Goal: Information Seeking & Learning: Learn about a topic

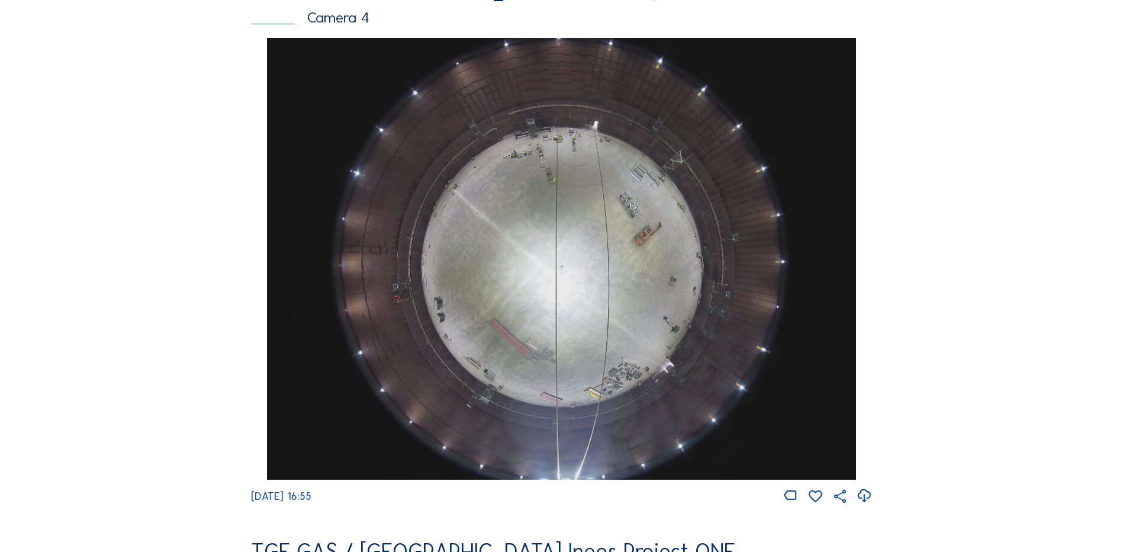
scroll to position [1125, 0]
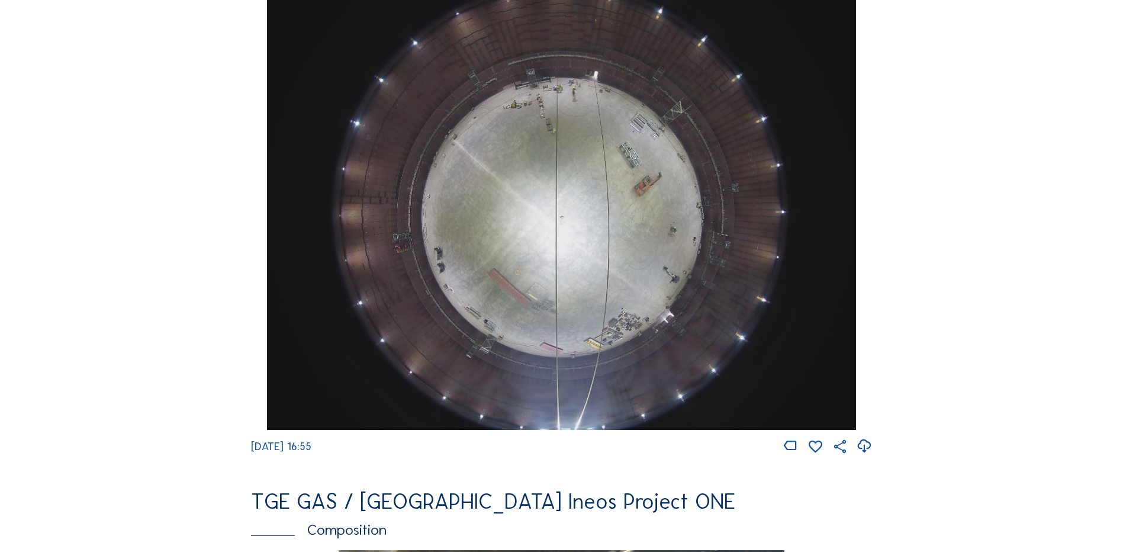
click at [525, 201] on img at bounding box center [561, 209] width 589 height 442
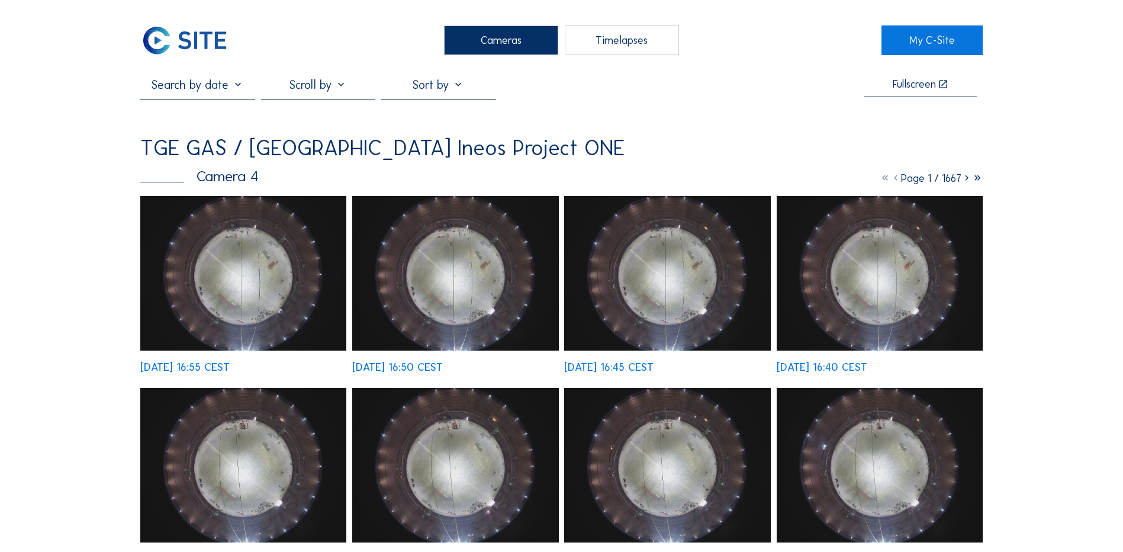
click at [292, 267] on img at bounding box center [243, 273] width 206 height 155
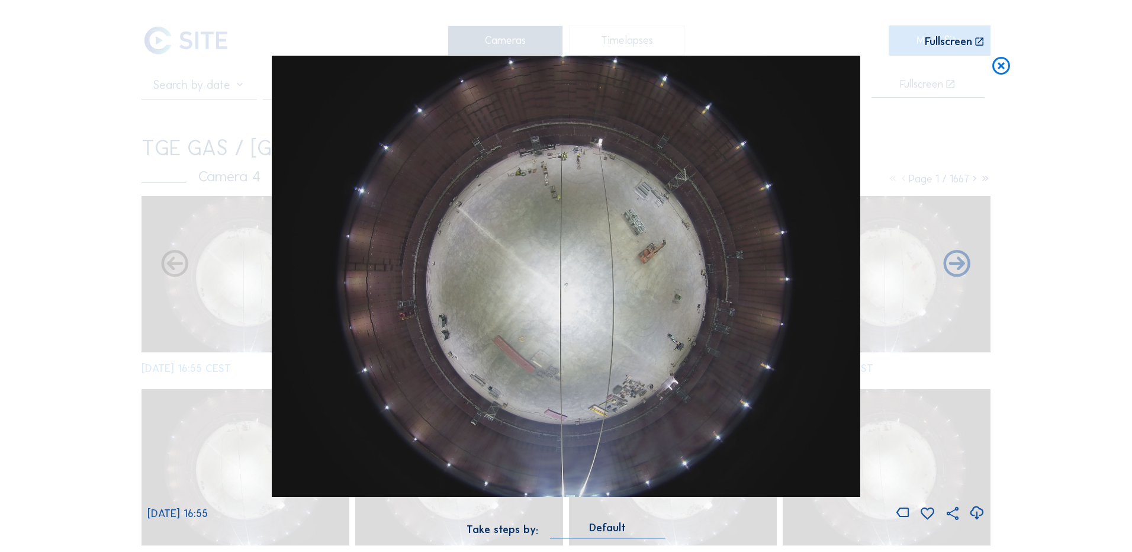
click at [999, 67] on icon at bounding box center [1001, 67] width 21 height 22
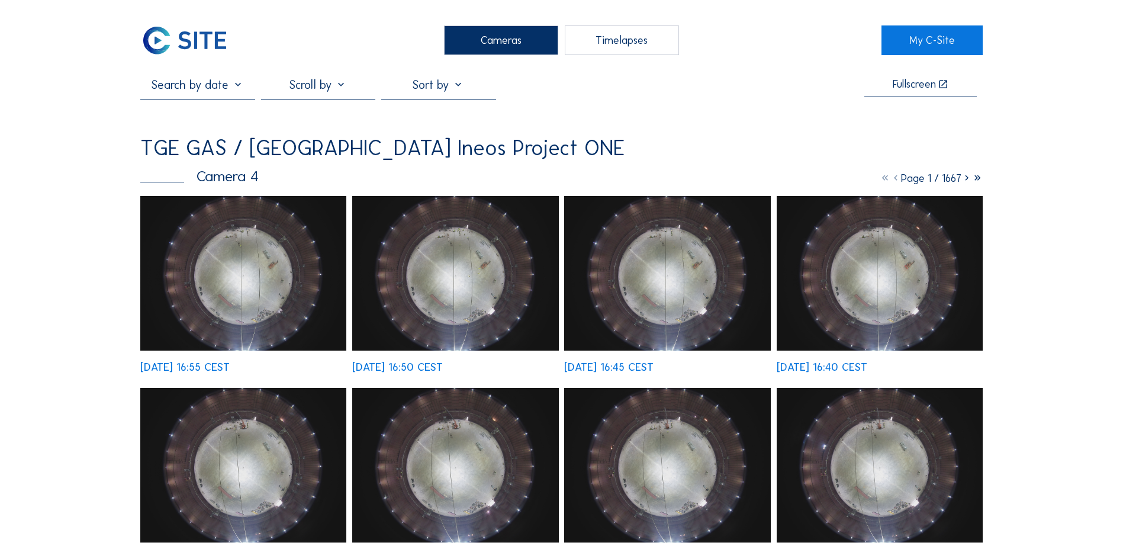
click at [482, 40] on div "Cameras" at bounding box center [501, 40] width 114 height 30
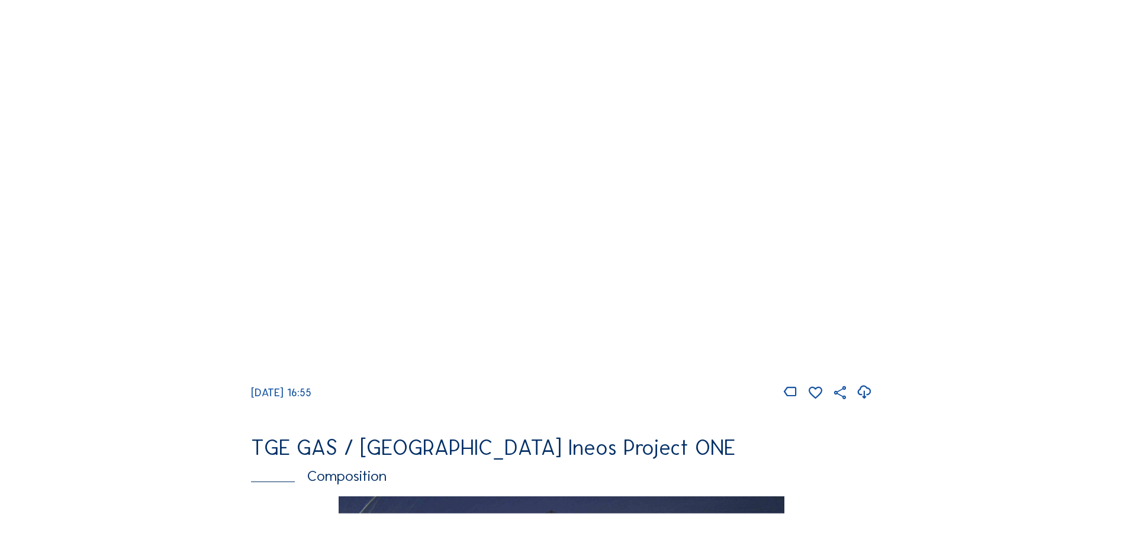
scroll to position [1184, 0]
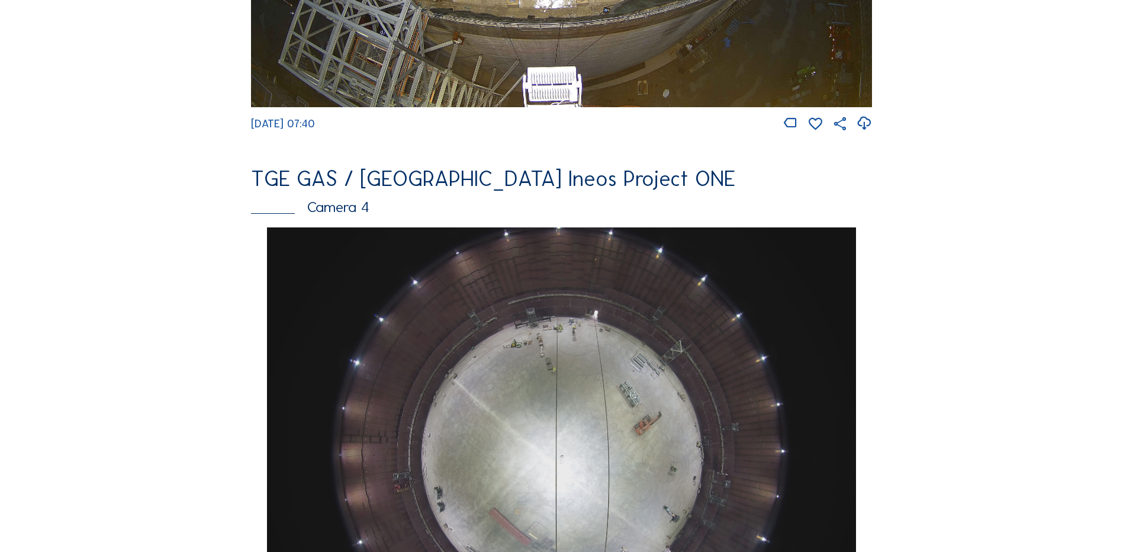
scroll to position [1066, 0]
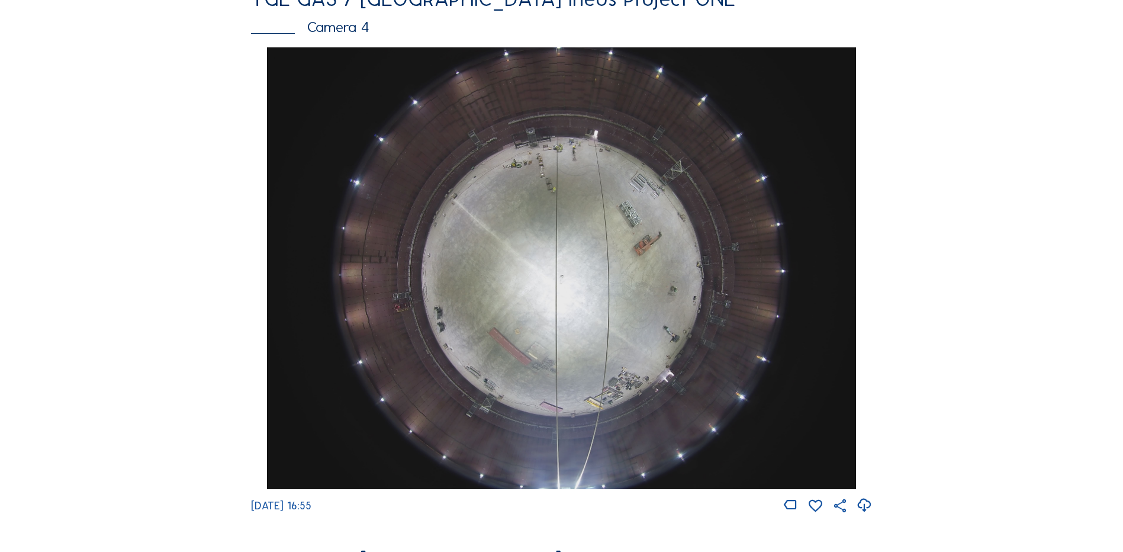
click at [485, 289] on img at bounding box center [561, 268] width 589 height 442
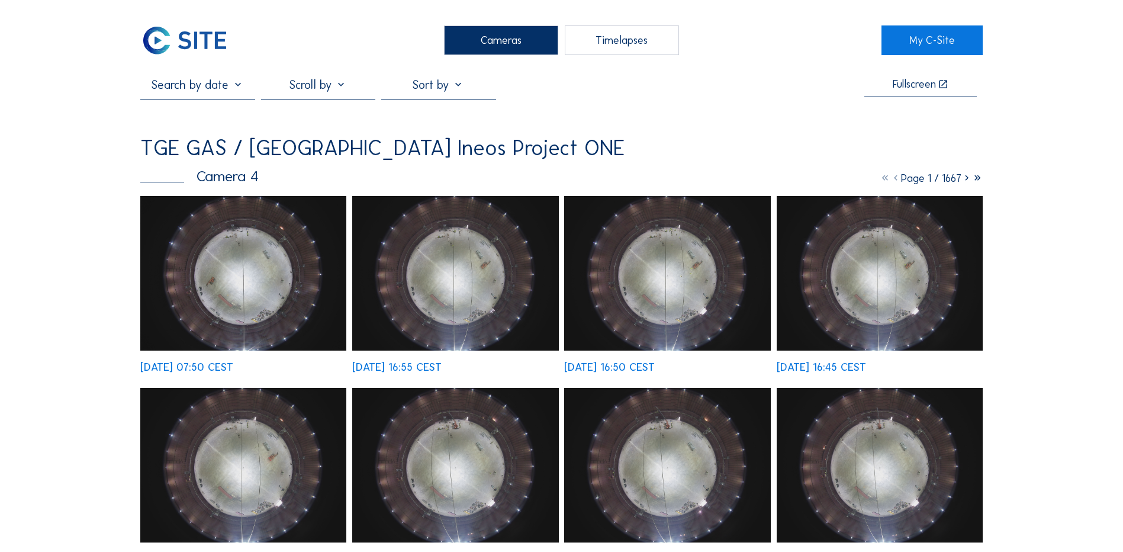
click at [262, 292] on img at bounding box center [243, 273] width 206 height 155
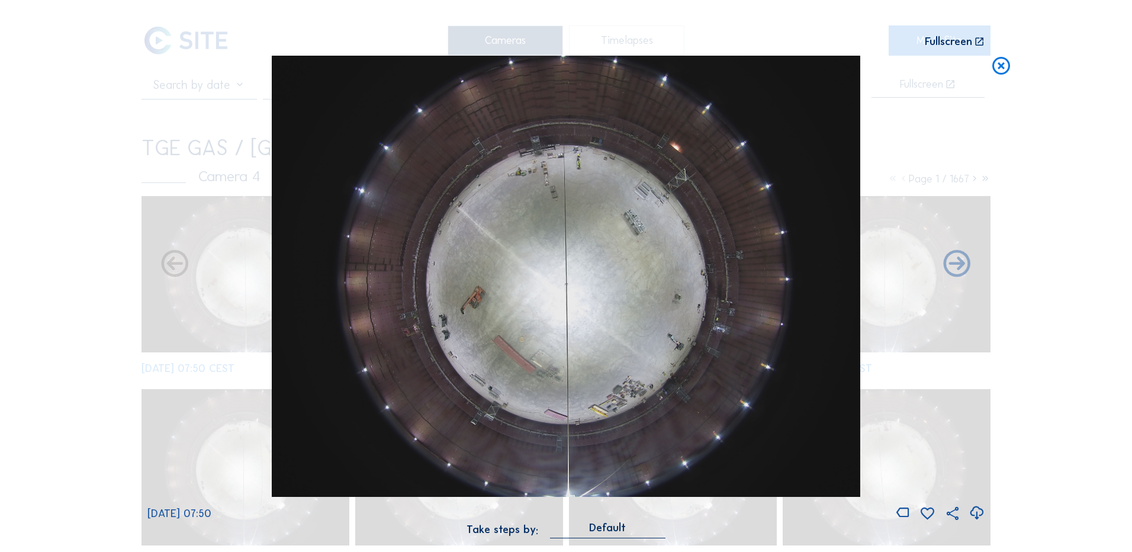
click at [978, 512] on icon at bounding box center [977, 513] width 16 height 20
drag, startPoint x: 98, startPoint y: 197, endPoint x: 190, endPoint y: 189, distance: 92.7
click at [98, 197] on div "Scroll to travel through time | Press 'Alt' Button + Scroll to Zoom | Click and…" at bounding box center [566, 276] width 1132 height 552
click at [1006, 65] on icon at bounding box center [1001, 67] width 21 height 22
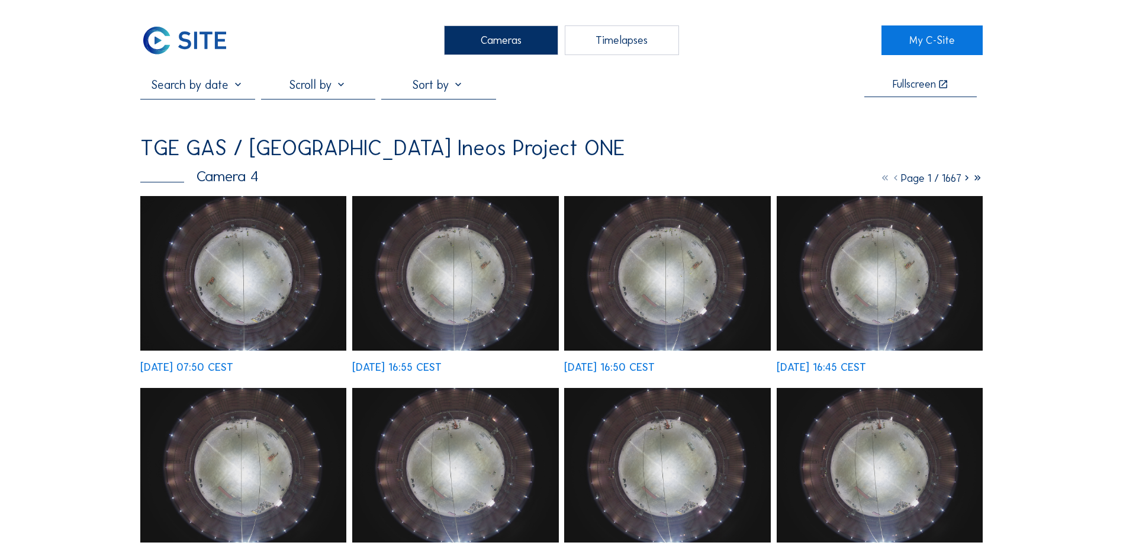
click at [501, 41] on div "Cameras" at bounding box center [501, 40] width 114 height 30
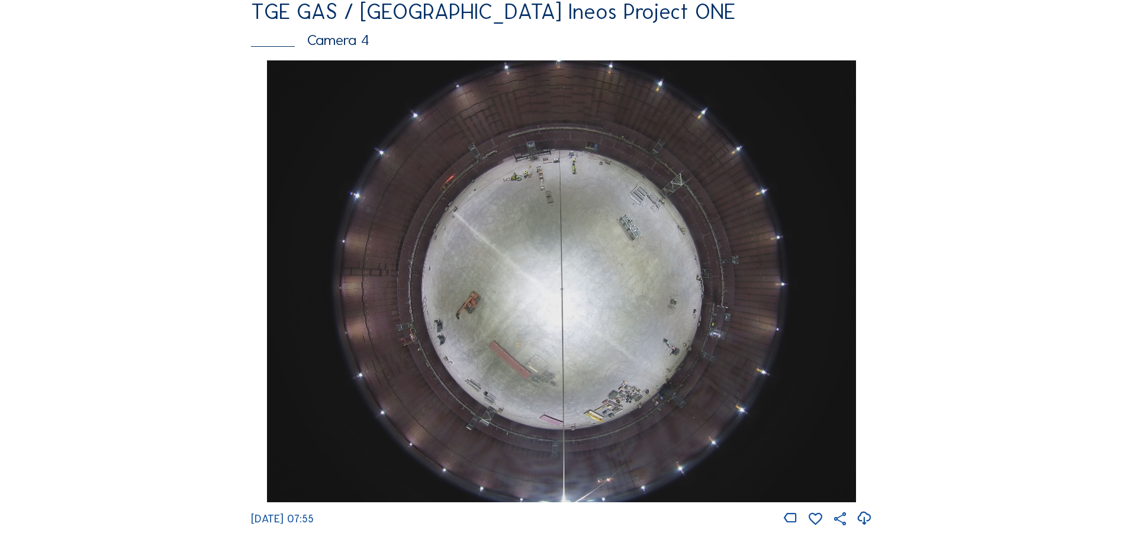
scroll to position [1125, 0]
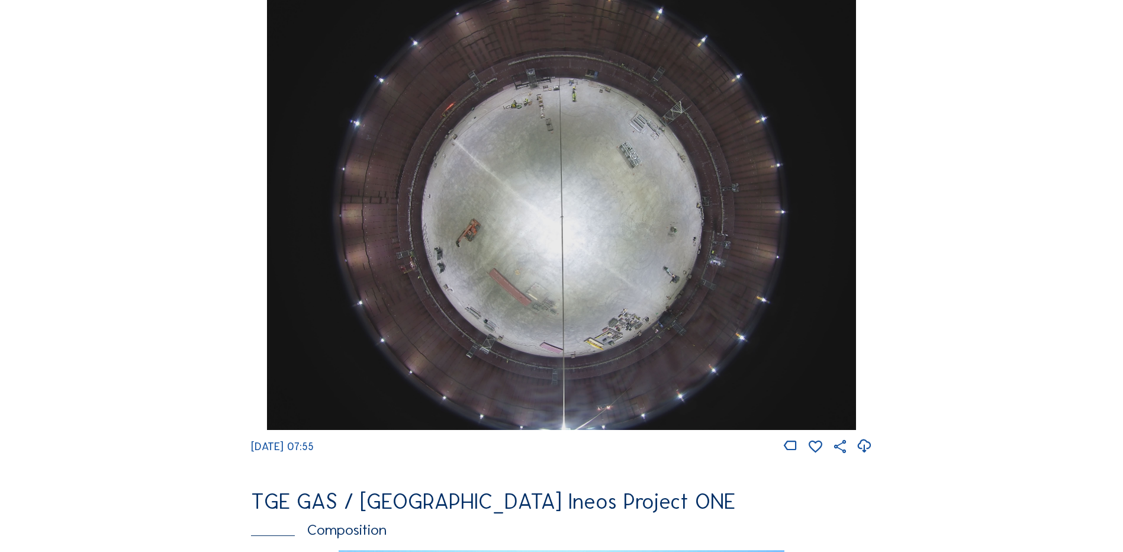
click at [595, 229] on img at bounding box center [561, 209] width 589 height 442
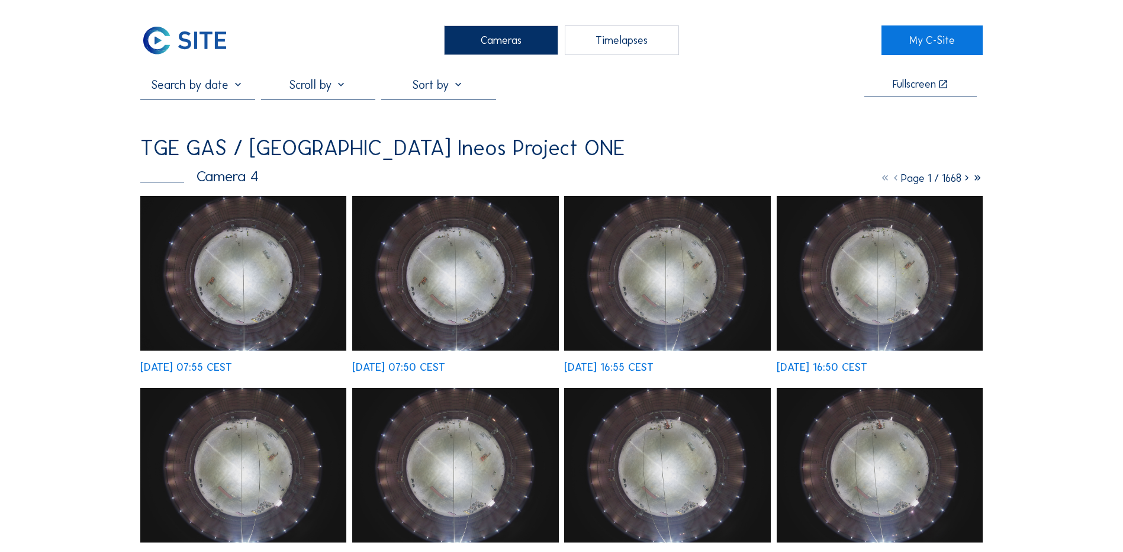
click at [240, 279] on img at bounding box center [243, 273] width 206 height 155
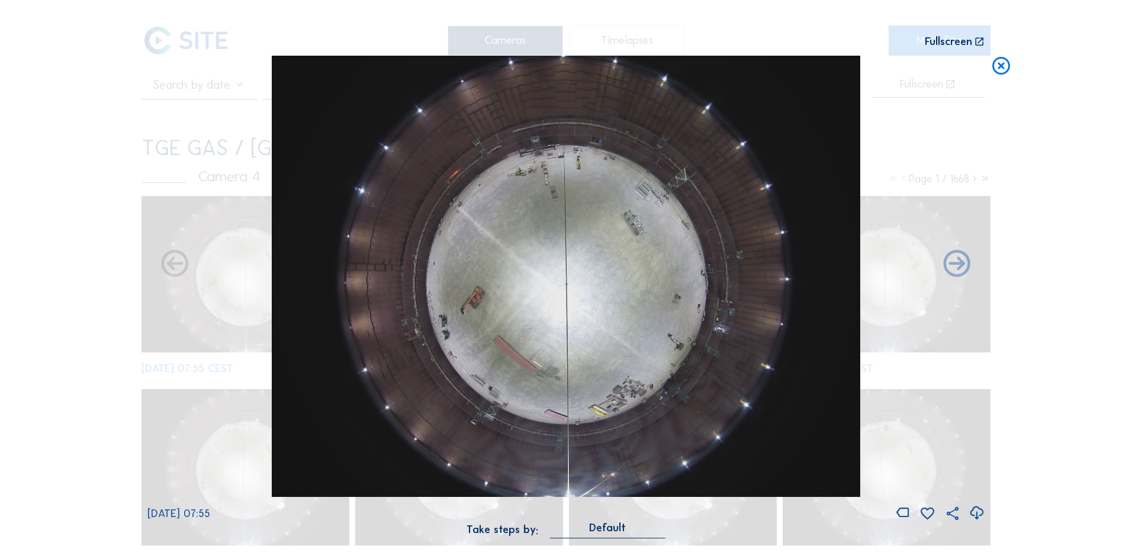
click at [978, 513] on icon at bounding box center [977, 513] width 16 height 20
click at [1103, 198] on div "Scroll to travel through time | Press 'Alt' Button + Scroll to Zoom | Click and…" at bounding box center [566, 276] width 1132 height 552
click at [1004, 69] on icon at bounding box center [1001, 67] width 21 height 22
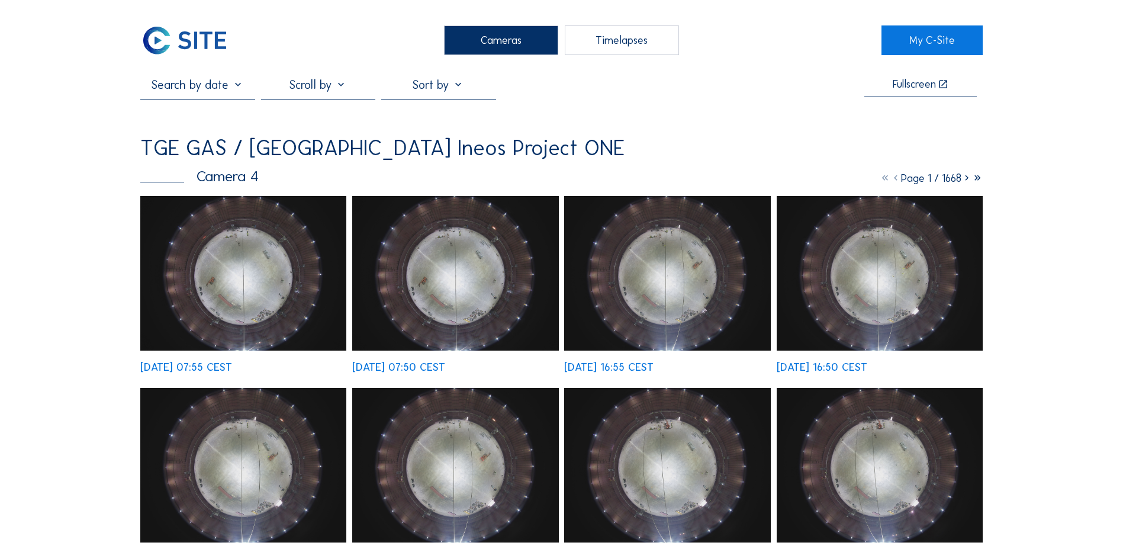
click at [508, 34] on div "Cameras" at bounding box center [501, 40] width 114 height 30
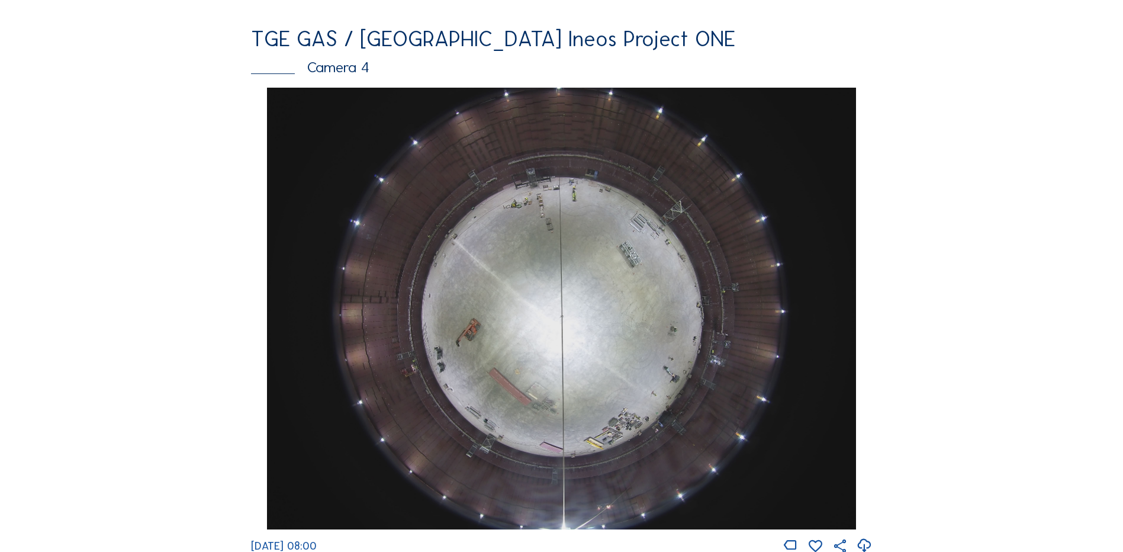
scroll to position [1053, 0]
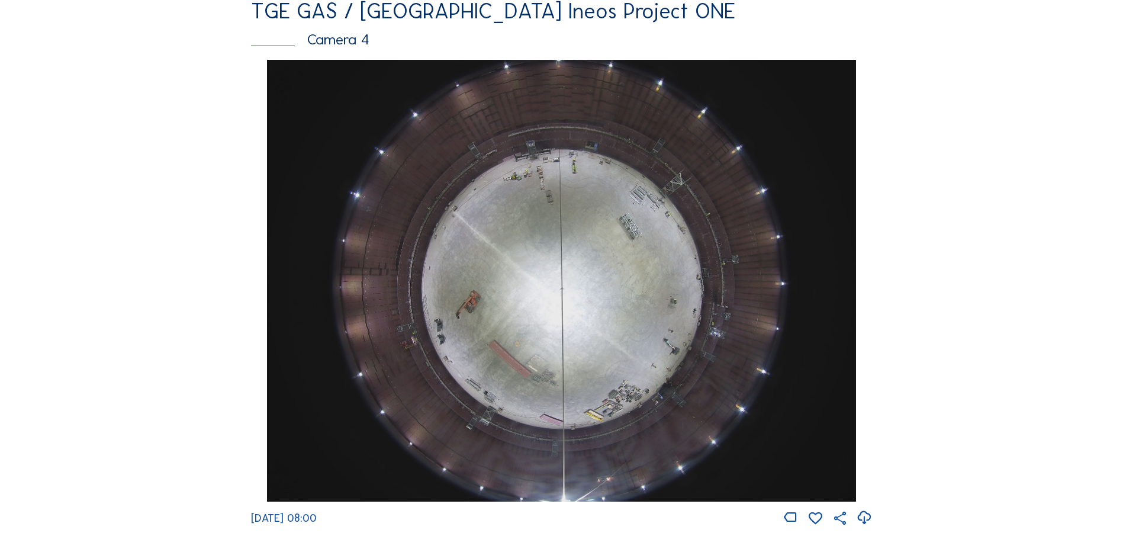
click at [553, 242] on img at bounding box center [561, 281] width 589 height 442
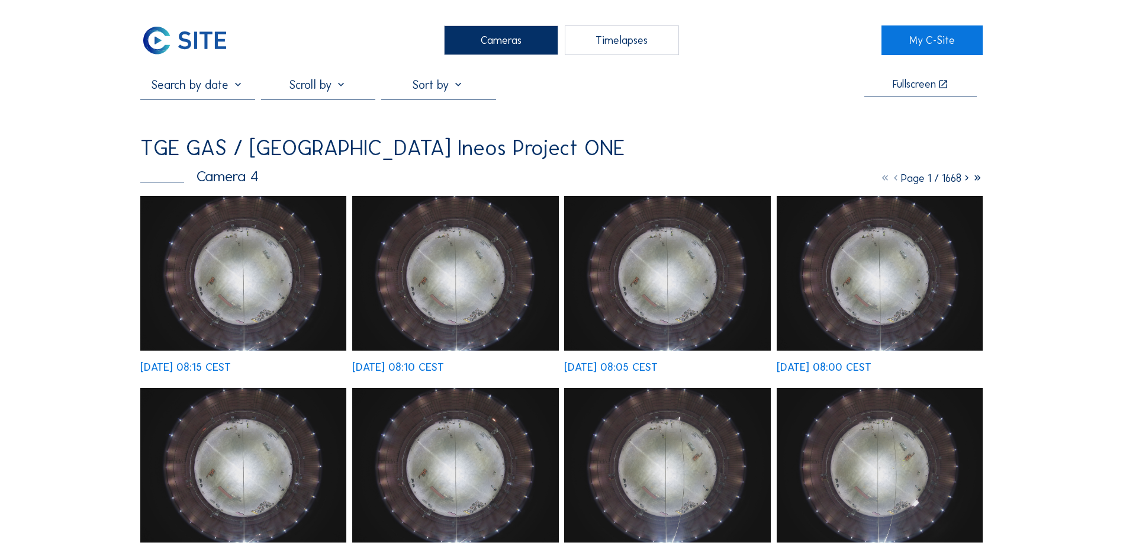
click at [245, 249] on img at bounding box center [243, 273] width 206 height 155
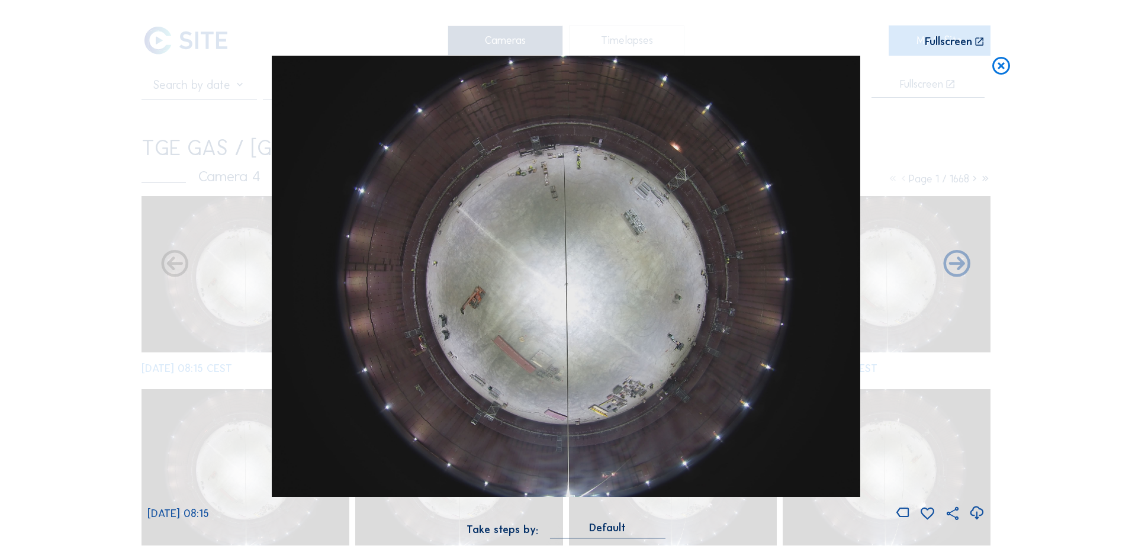
click at [976, 513] on icon at bounding box center [977, 513] width 16 height 20
click at [78, 261] on div "Scroll to travel through time | Press 'Alt' Button + Scroll to Zoom | Click and…" at bounding box center [566, 276] width 1132 height 552
click at [1006, 66] on icon at bounding box center [1001, 67] width 21 height 22
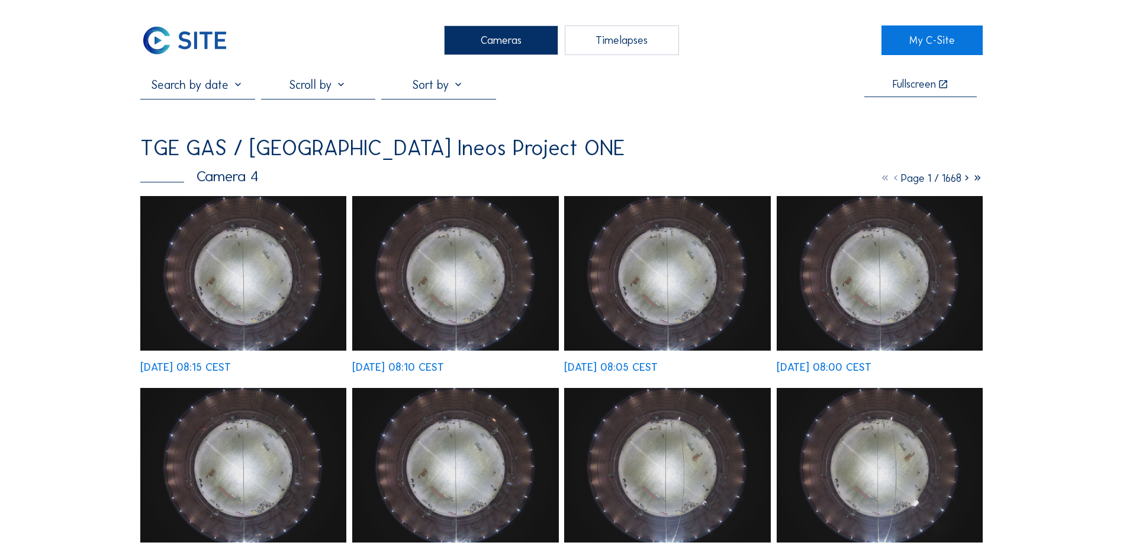
click at [514, 38] on div "Cameras" at bounding box center [501, 40] width 114 height 30
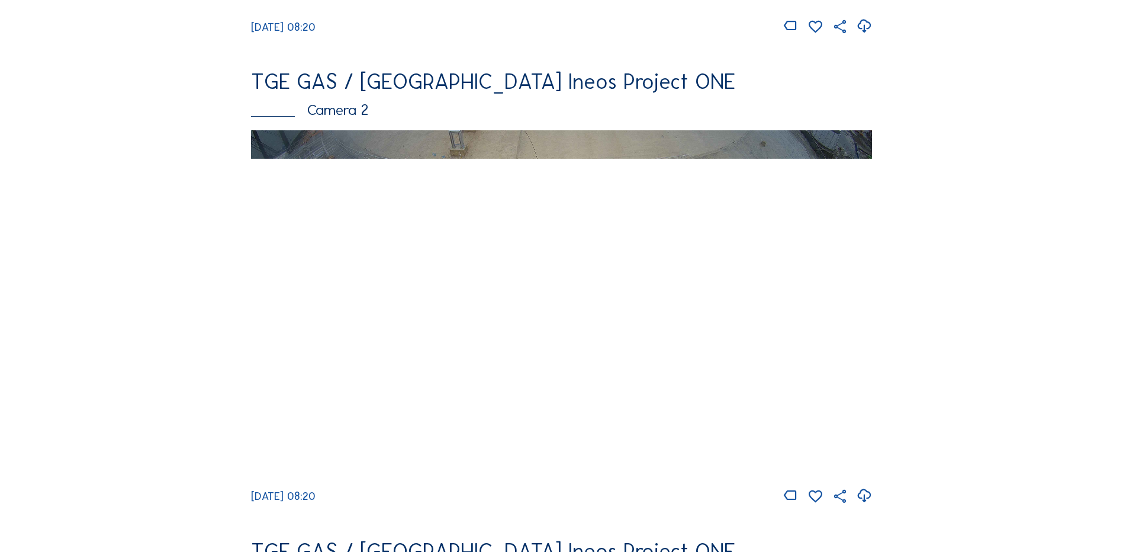
scroll to position [533, 0]
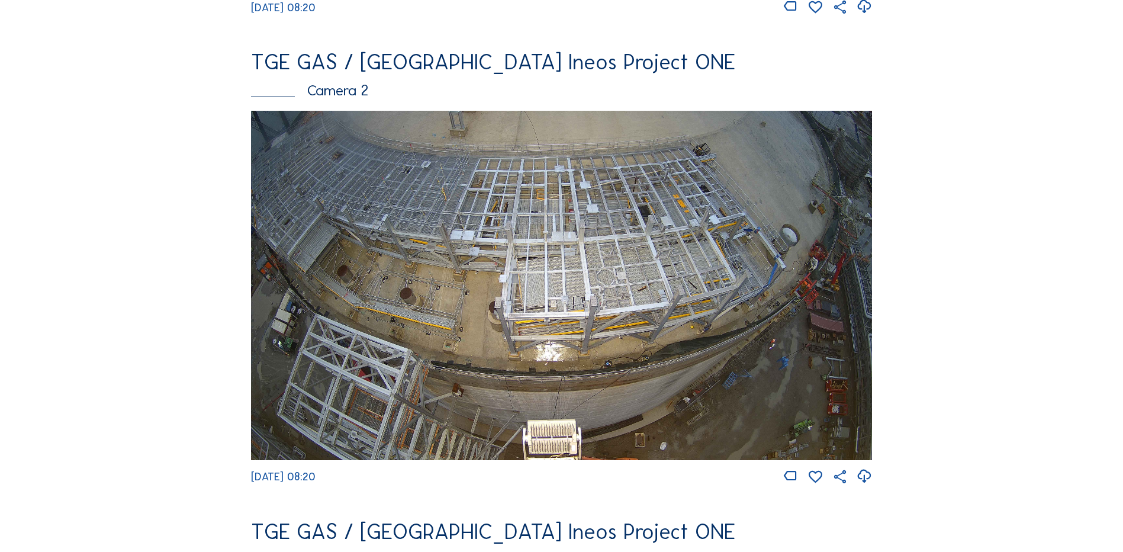
click at [766, 286] on img at bounding box center [561, 285] width 621 height 349
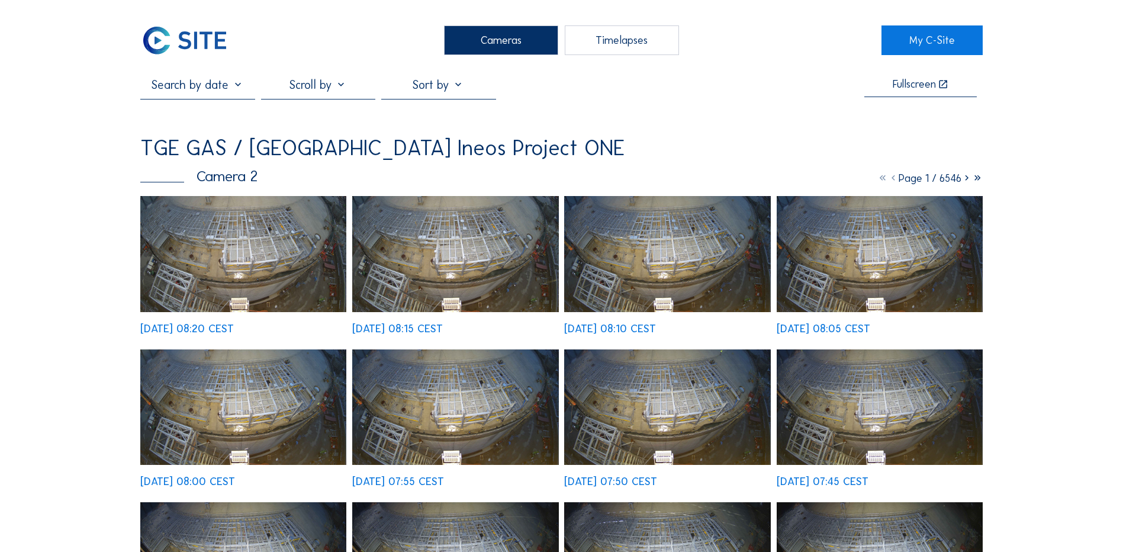
click at [256, 237] on img at bounding box center [243, 254] width 206 height 116
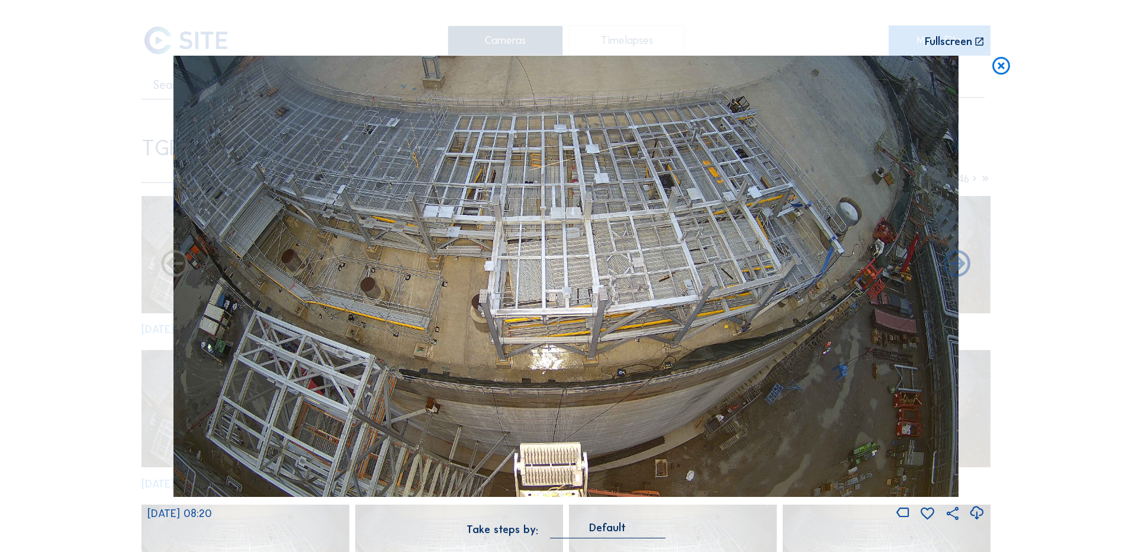
click at [977, 511] on icon at bounding box center [977, 513] width 16 height 20
click at [128, 292] on div "Scroll to travel through time | Press 'Alt' Button + Scroll to Zoom | Click and…" at bounding box center [566, 276] width 1132 height 552
click at [1002, 65] on icon at bounding box center [1001, 67] width 21 height 22
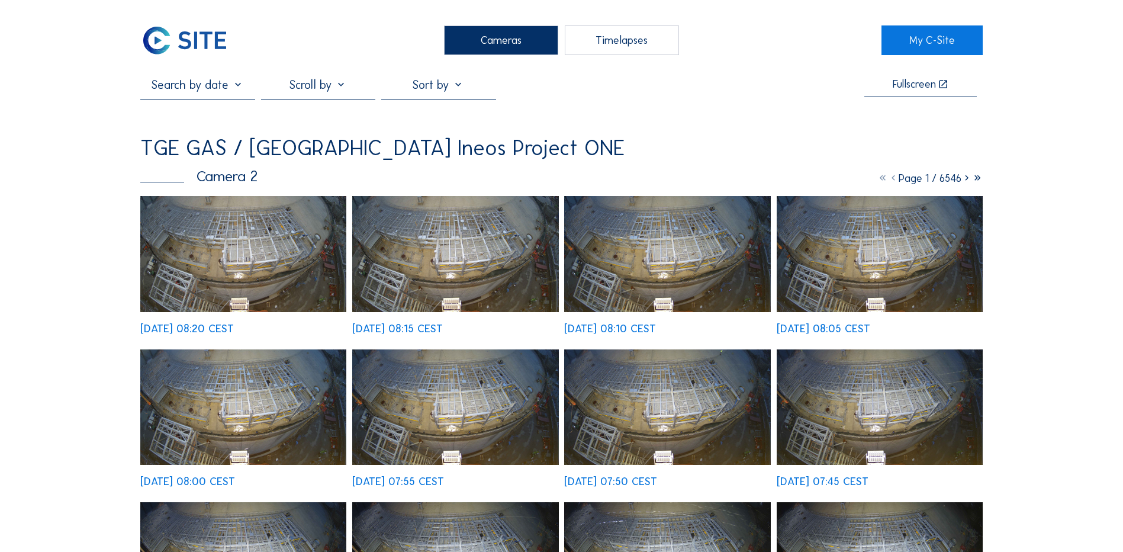
click at [483, 38] on div "Cameras" at bounding box center [501, 40] width 114 height 30
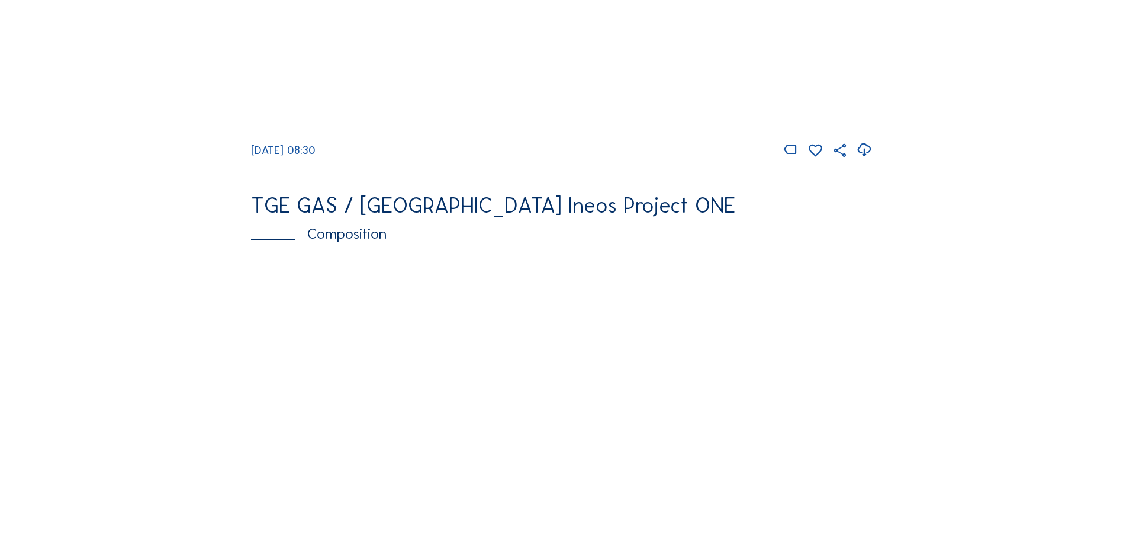
scroll to position [1776, 0]
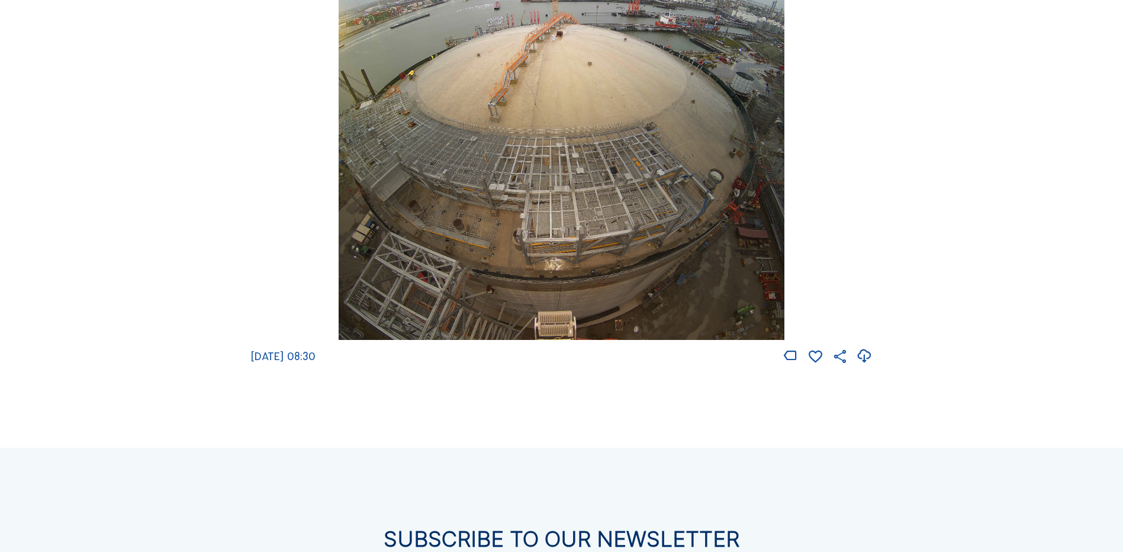
click at [665, 184] on img at bounding box center [561, 120] width 445 height 442
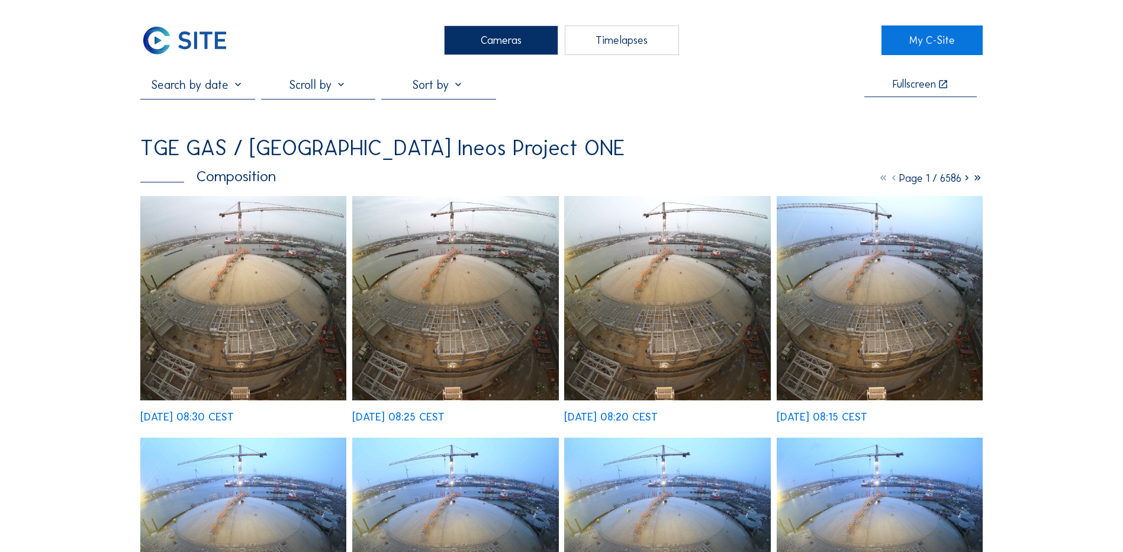
click at [253, 272] on img at bounding box center [243, 298] width 206 height 204
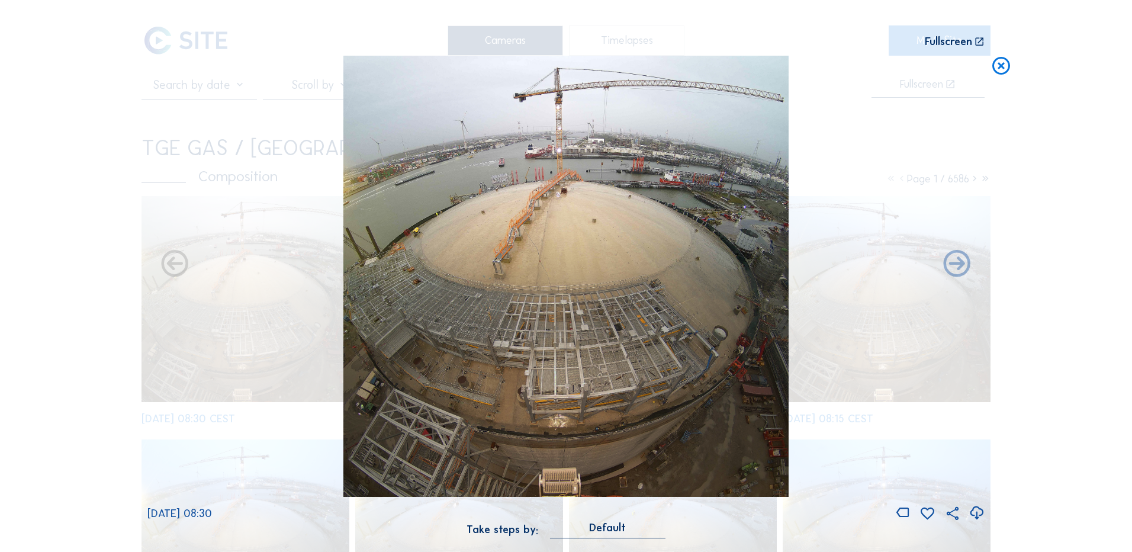
click at [979, 513] on icon at bounding box center [977, 513] width 16 height 20
drag, startPoint x: 70, startPoint y: 204, endPoint x: 437, endPoint y: 167, distance: 368.3
click at [70, 204] on div "Scroll to travel through time | Press 'Alt' Button + Scroll to Zoom | Click and…" at bounding box center [566, 276] width 1132 height 552
click at [1002, 66] on icon at bounding box center [1001, 67] width 21 height 22
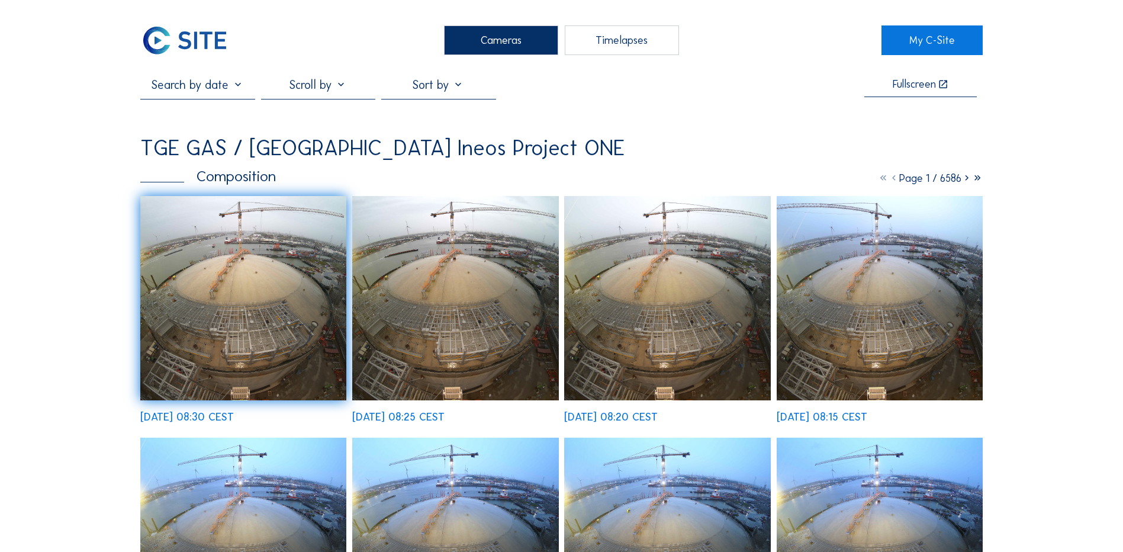
click at [510, 36] on div "Cameras" at bounding box center [501, 40] width 114 height 30
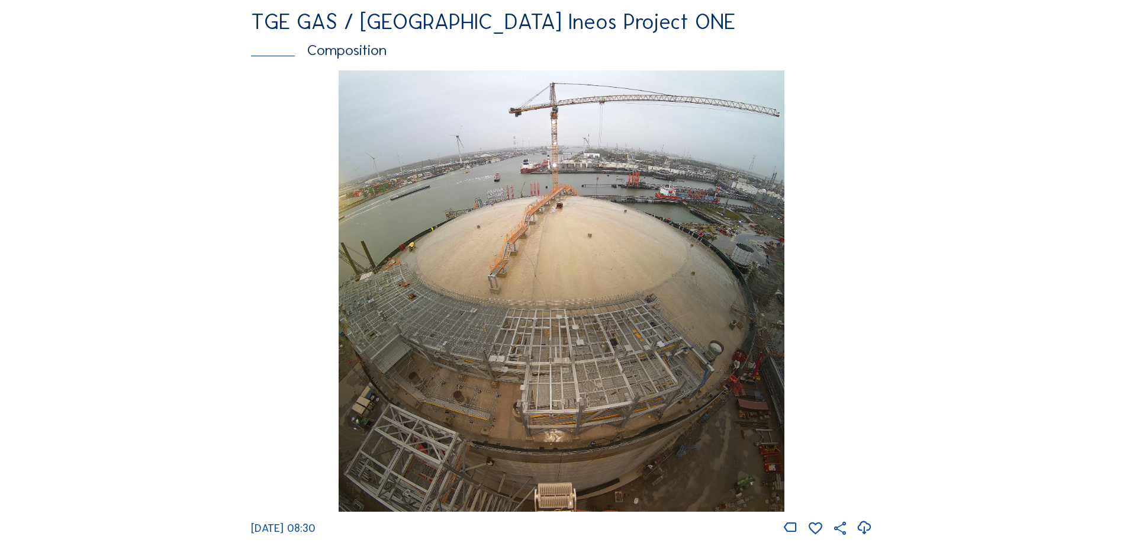
scroll to position [1613, 0]
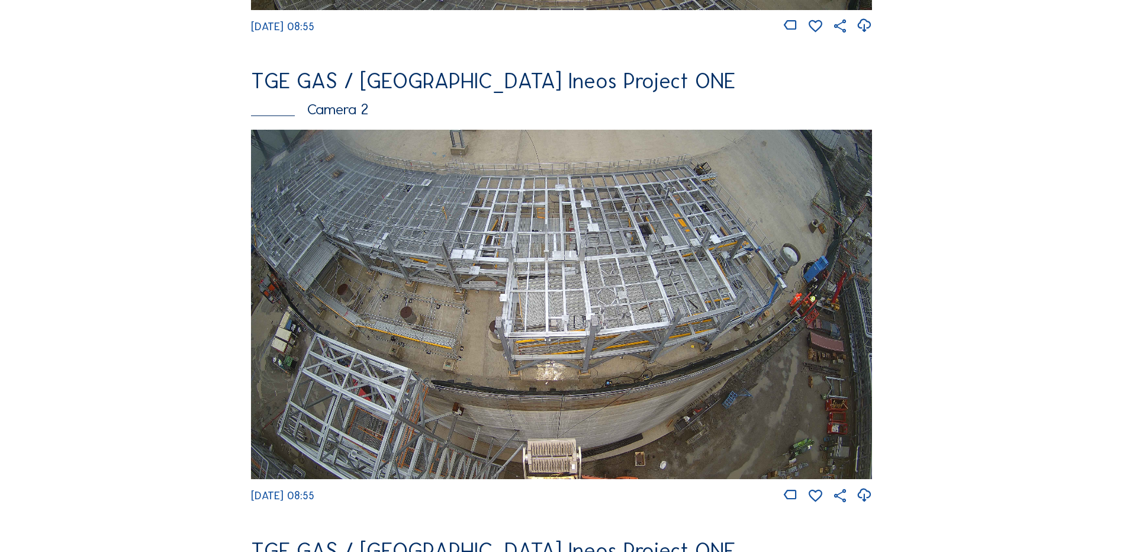
scroll to position [533, 0]
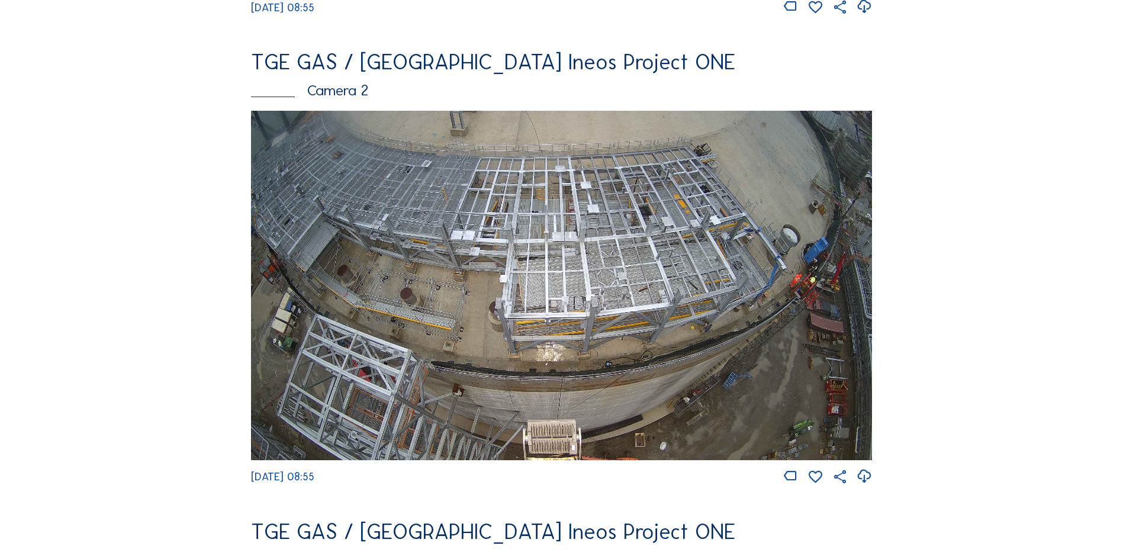
click at [638, 261] on img at bounding box center [561, 285] width 621 height 349
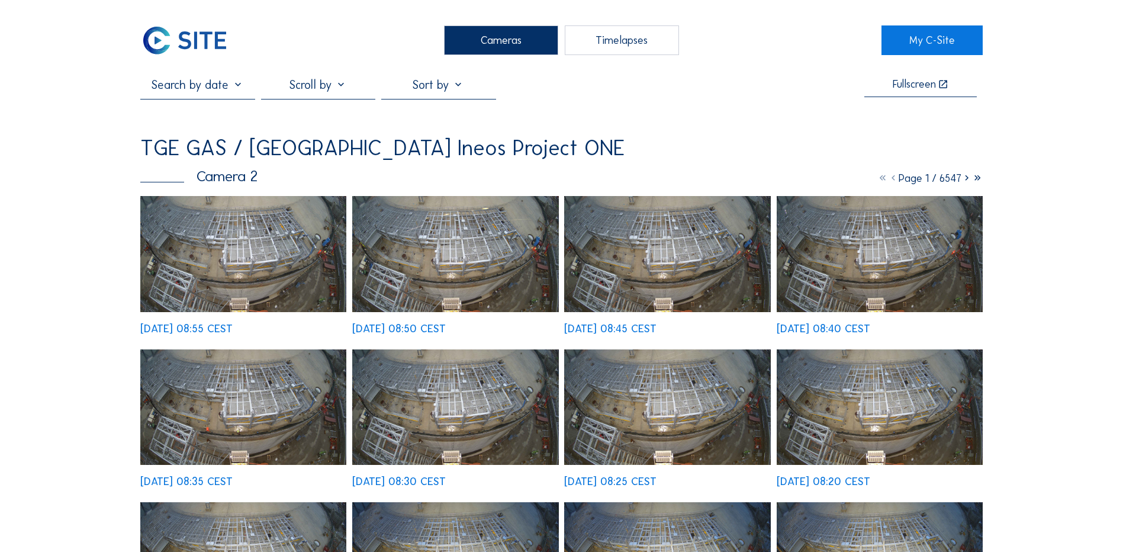
click at [261, 247] on img at bounding box center [243, 254] width 206 height 116
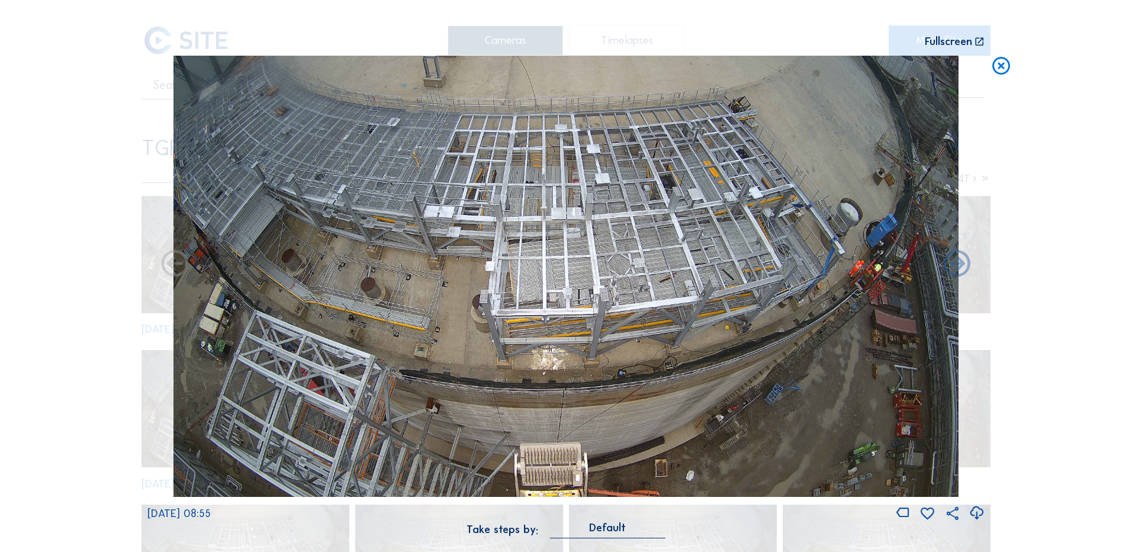
click at [976, 510] on icon at bounding box center [977, 513] width 16 height 20
drag, startPoint x: 67, startPoint y: 261, endPoint x: 74, endPoint y: 260, distance: 6.5
click at [67, 261] on div "Scroll to travel through time | Press 'Alt' Button + Scroll to Zoom | Click and…" at bounding box center [566, 276] width 1132 height 552
click at [1001, 66] on icon at bounding box center [1001, 67] width 21 height 22
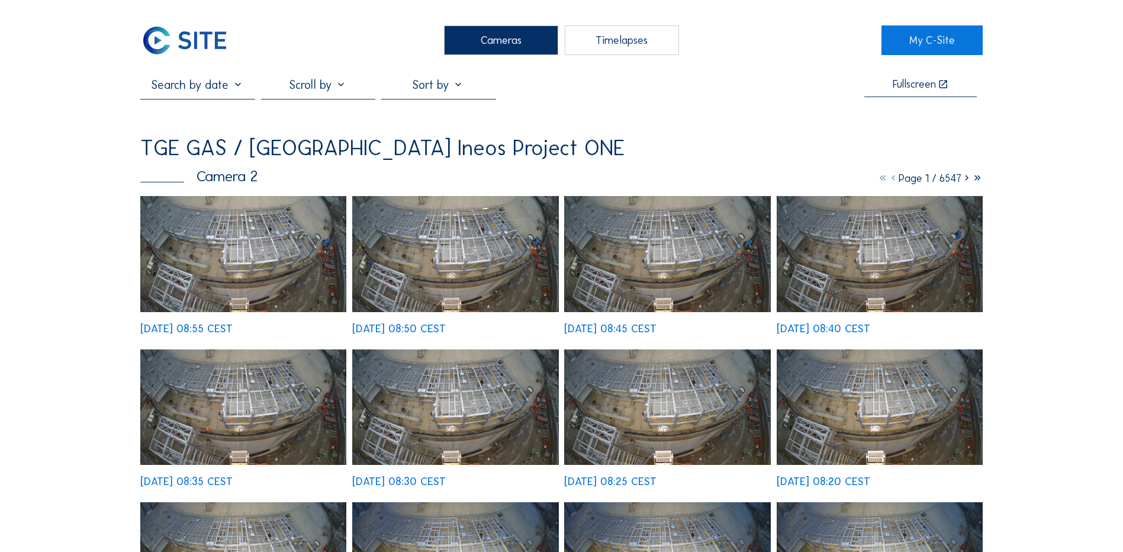
click at [478, 33] on div "Cameras" at bounding box center [501, 40] width 114 height 30
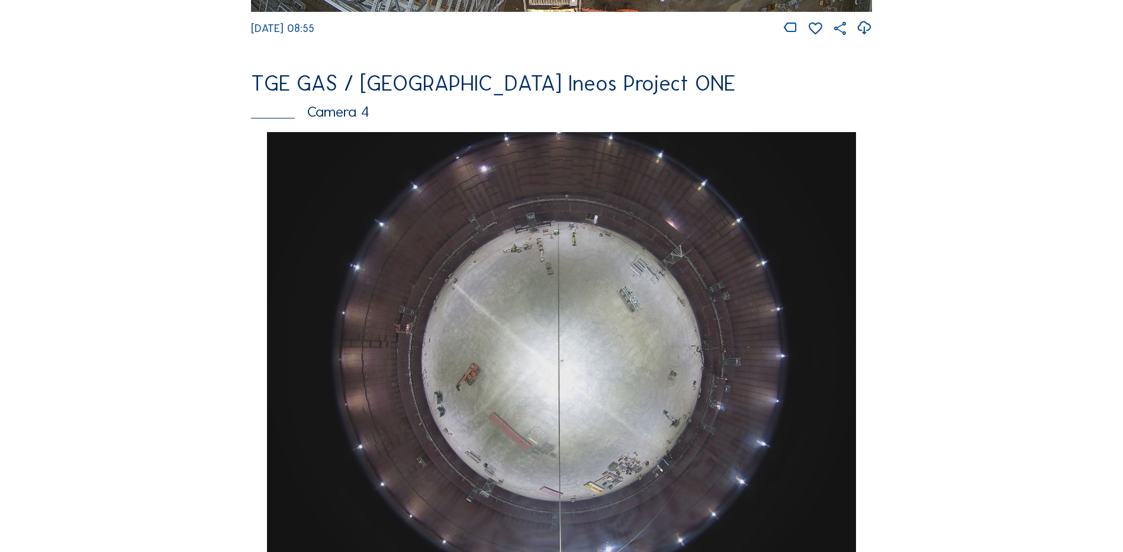
scroll to position [1006, 0]
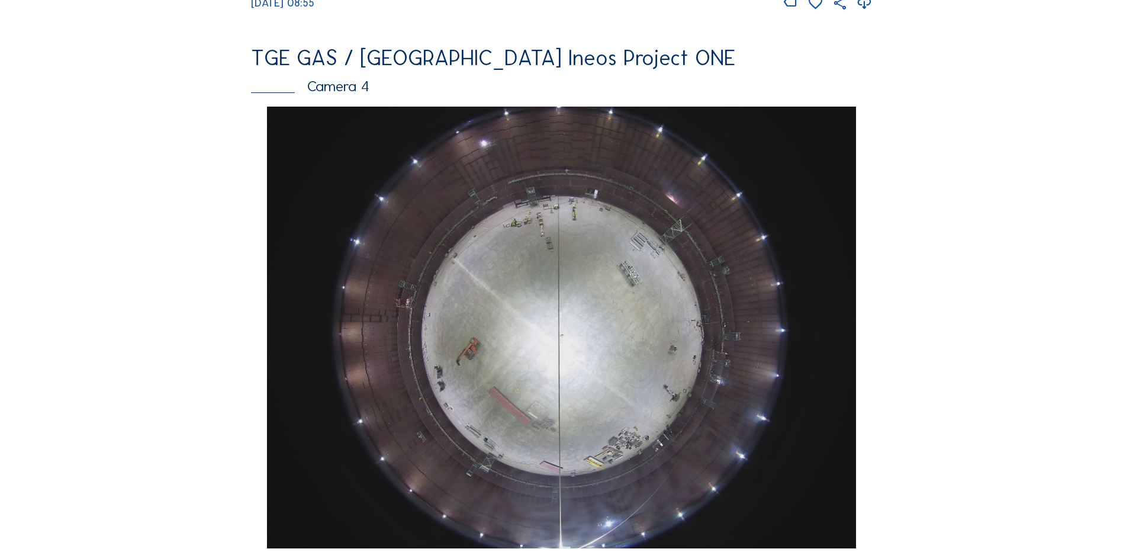
click at [572, 266] on img at bounding box center [561, 328] width 589 height 442
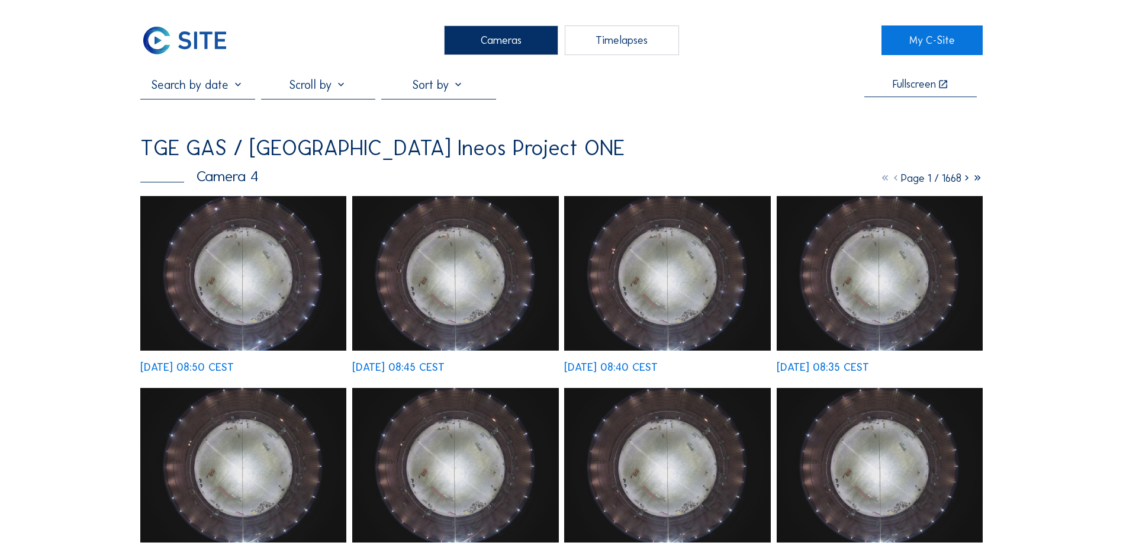
click at [263, 259] on img at bounding box center [243, 273] width 206 height 155
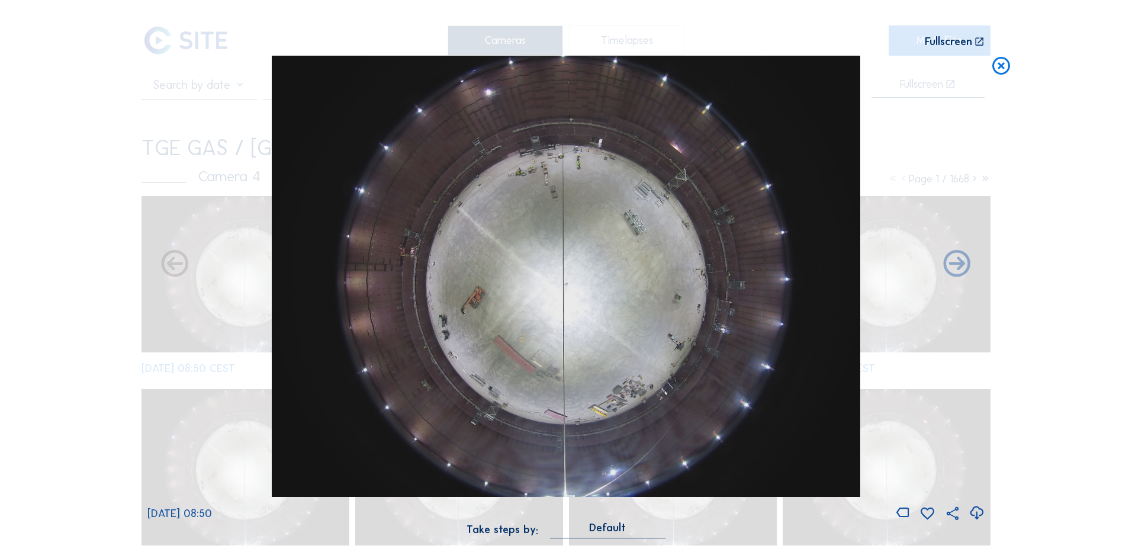
click at [975, 512] on icon at bounding box center [977, 513] width 16 height 20
click at [56, 149] on div "Scroll to travel through time | Press 'Alt' Button + Scroll to Zoom | Click and…" at bounding box center [566, 276] width 1132 height 552
click at [1000, 67] on icon at bounding box center [1001, 67] width 21 height 22
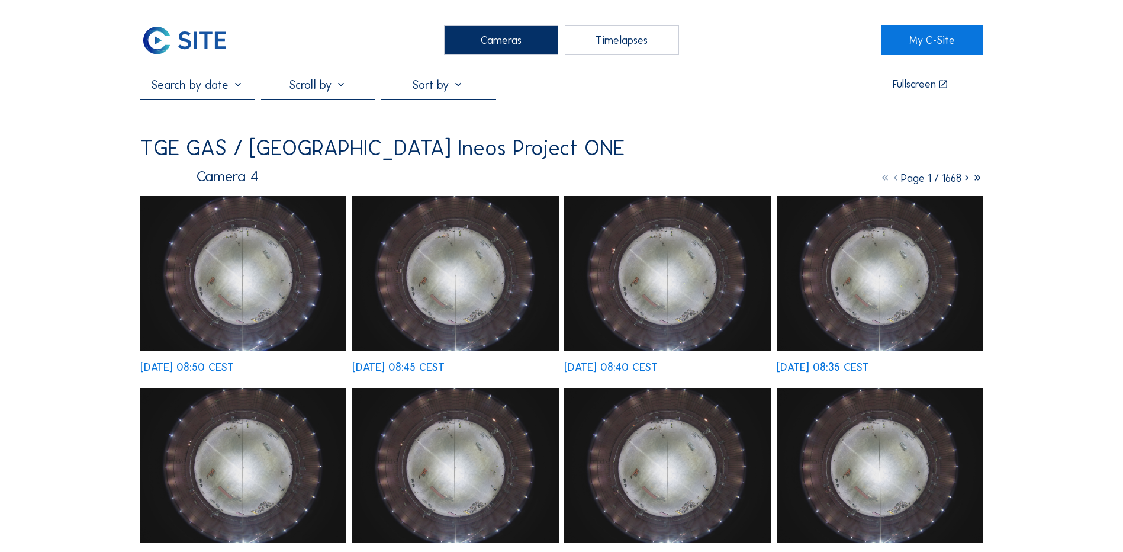
click at [475, 31] on div "Cameras" at bounding box center [501, 40] width 114 height 30
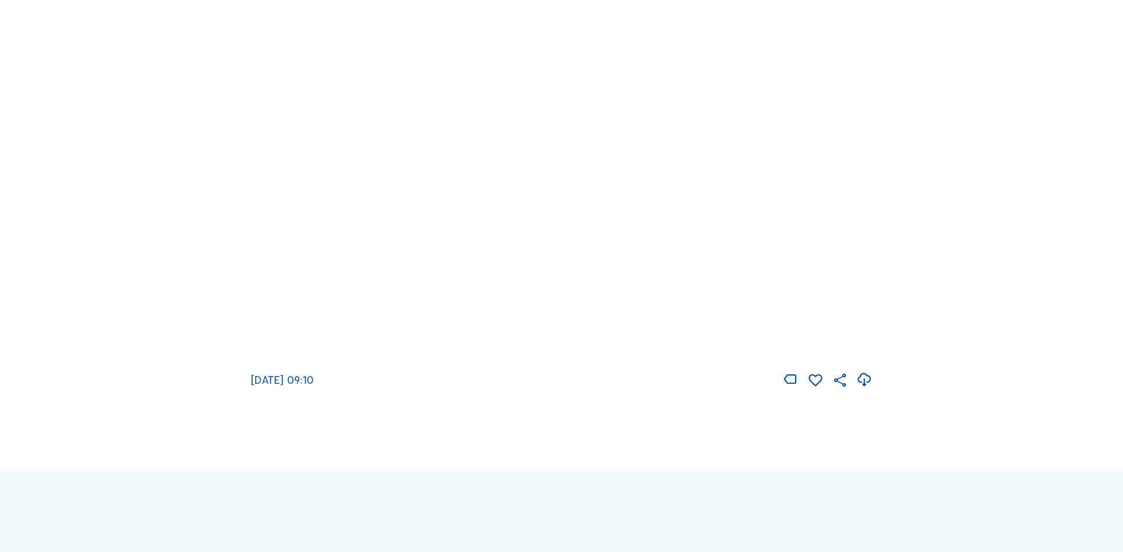
scroll to position [1599, 0]
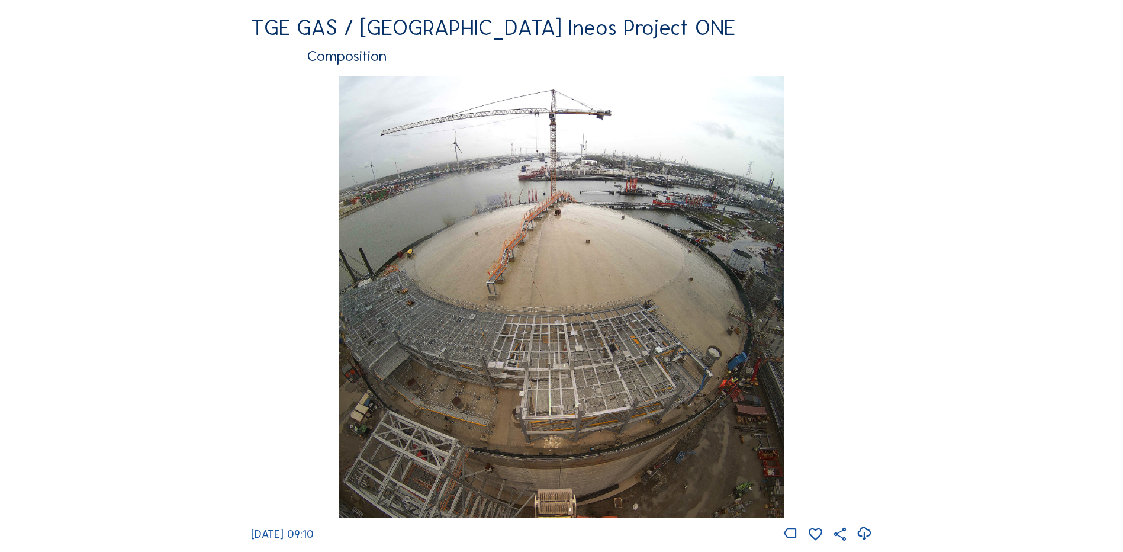
click at [577, 245] on img at bounding box center [561, 297] width 445 height 442
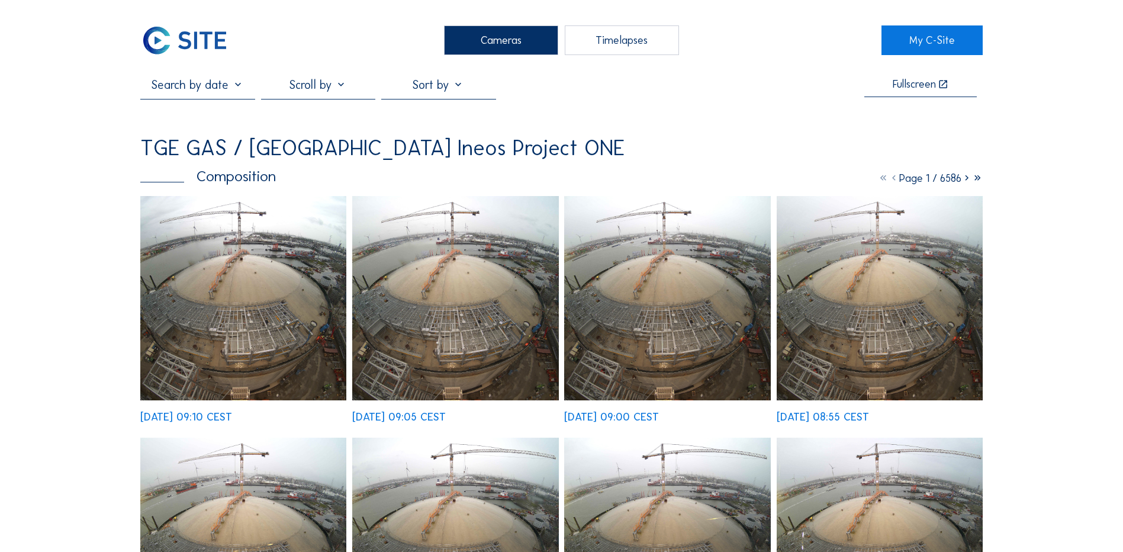
click at [261, 266] on img at bounding box center [243, 298] width 206 height 204
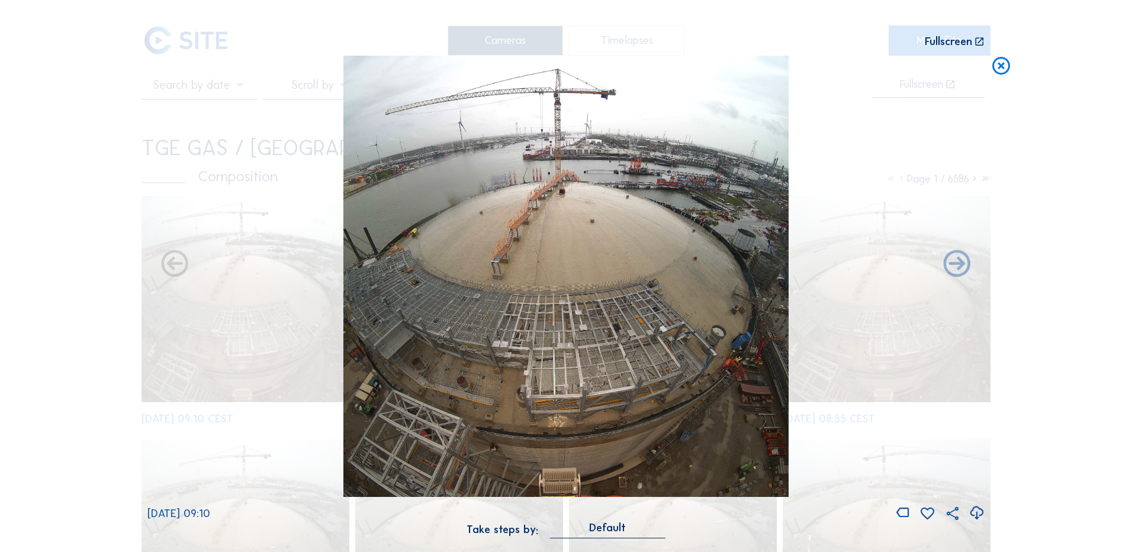
click at [1001, 68] on icon at bounding box center [1001, 67] width 21 height 22
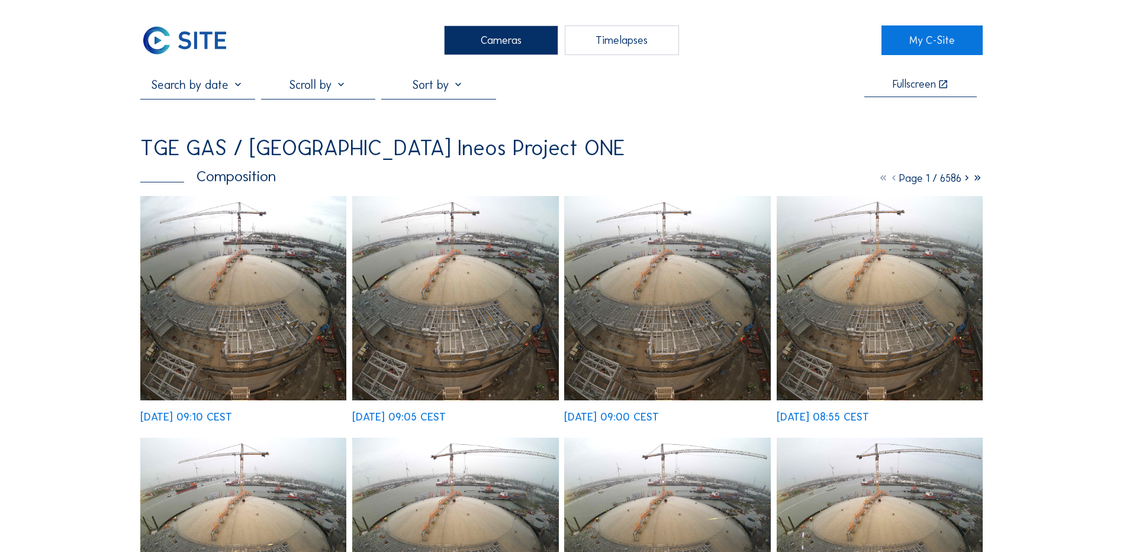
click at [526, 37] on div "Cameras" at bounding box center [501, 40] width 114 height 30
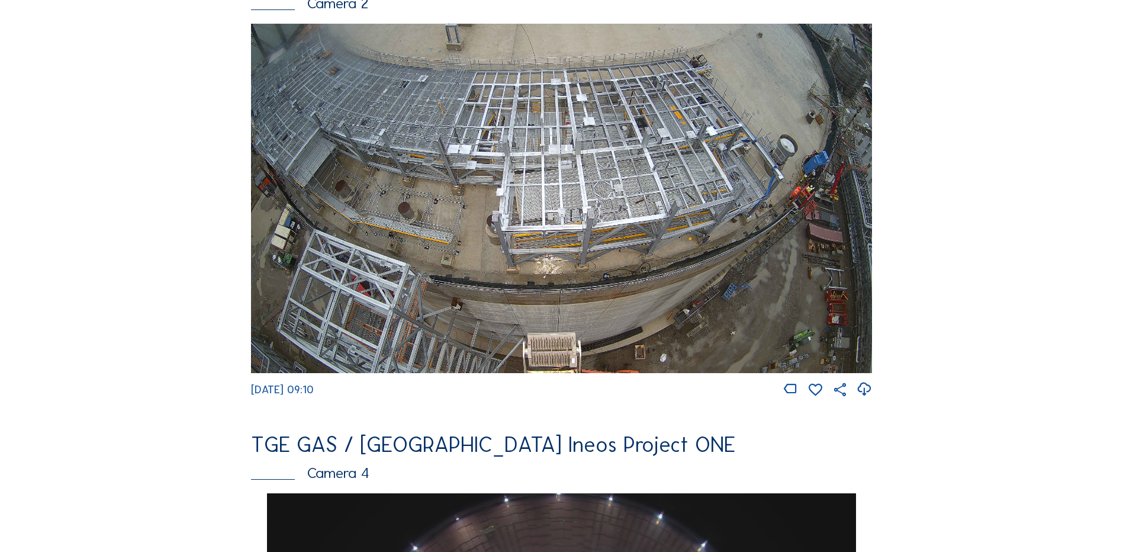
scroll to position [474, 0]
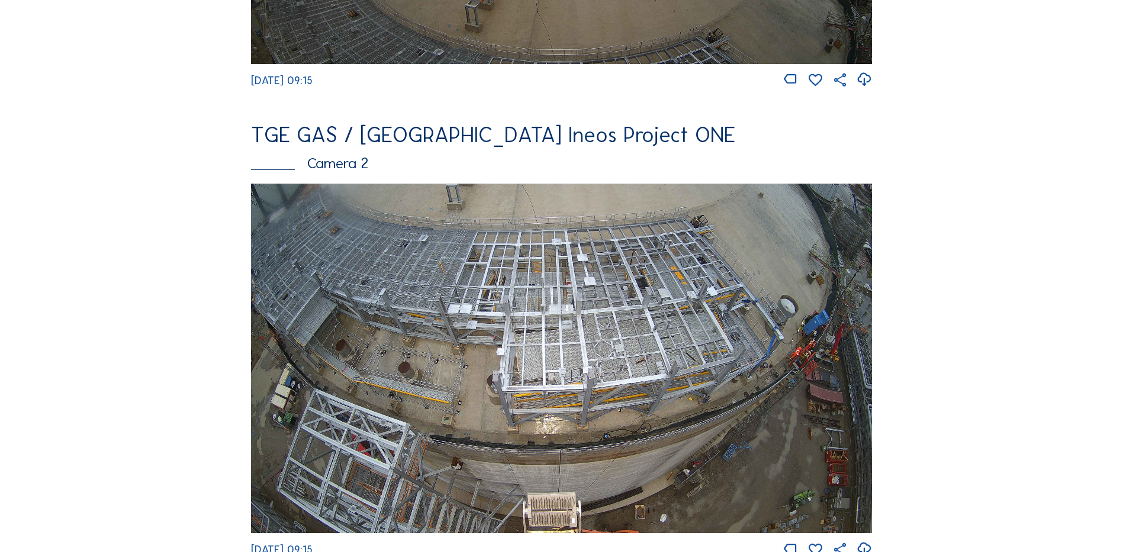
scroll to position [474, 0]
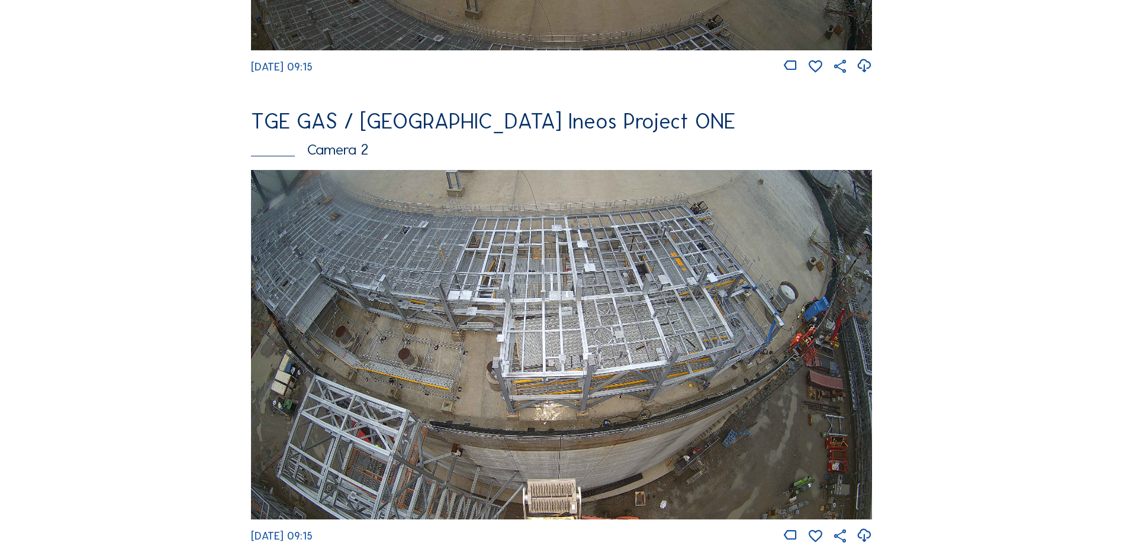
click at [693, 308] on img at bounding box center [561, 344] width 621 height 349
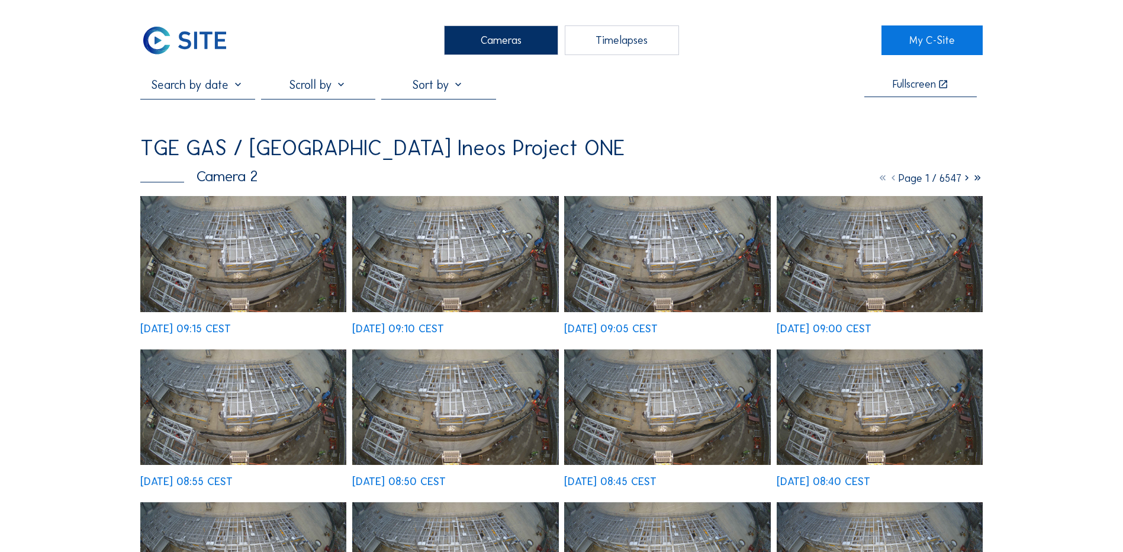
click at [265, 261] on img at bounding box center [243, 254] width 206 height 116
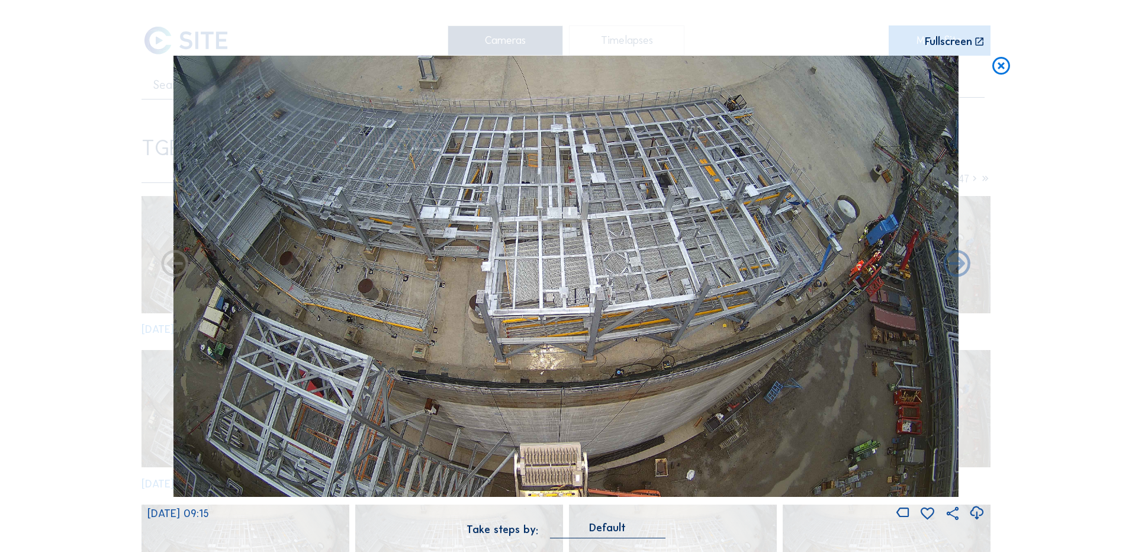
click at [977, 514] on icon at bounding box center [977, 513] width 16 height 20
drag, startPoint x: 101, startPoint y: 229, endPoint x: 290, endPoint y: 210, distance: 190.3
click at [101, 229] on div "Scroll to travel through time | Press 'Alt' Button + Scroll to Zoom | Click and…" at bounding box center [566, 276] width 1132 height 552
click at [1003, 69] on icon at bounding box center [1001, 67] width 21 height 22
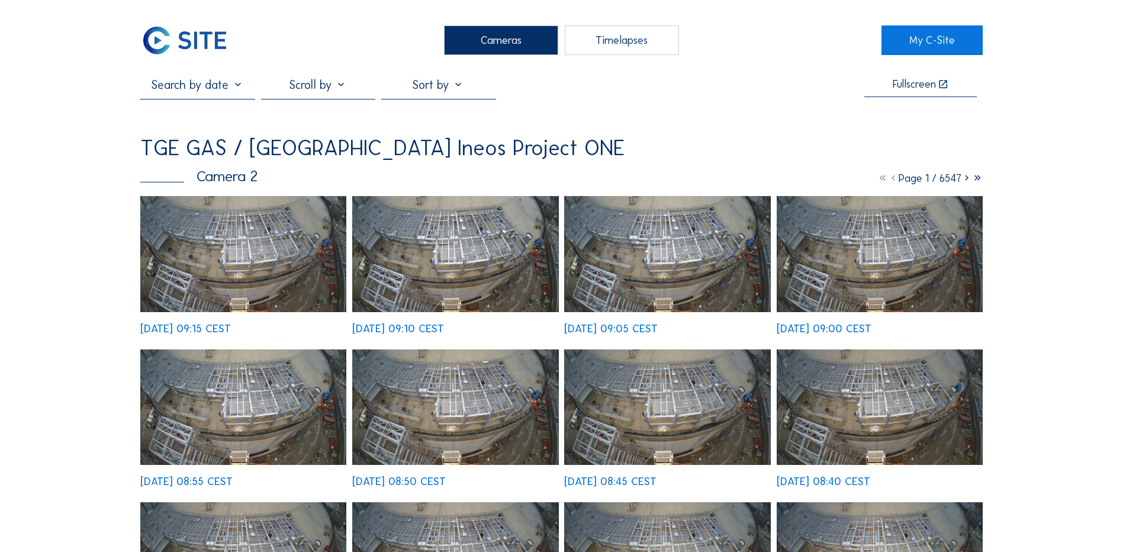
click at [501, 40] on div "Cameras" at bounding box center [501, 40] width 114 height 30
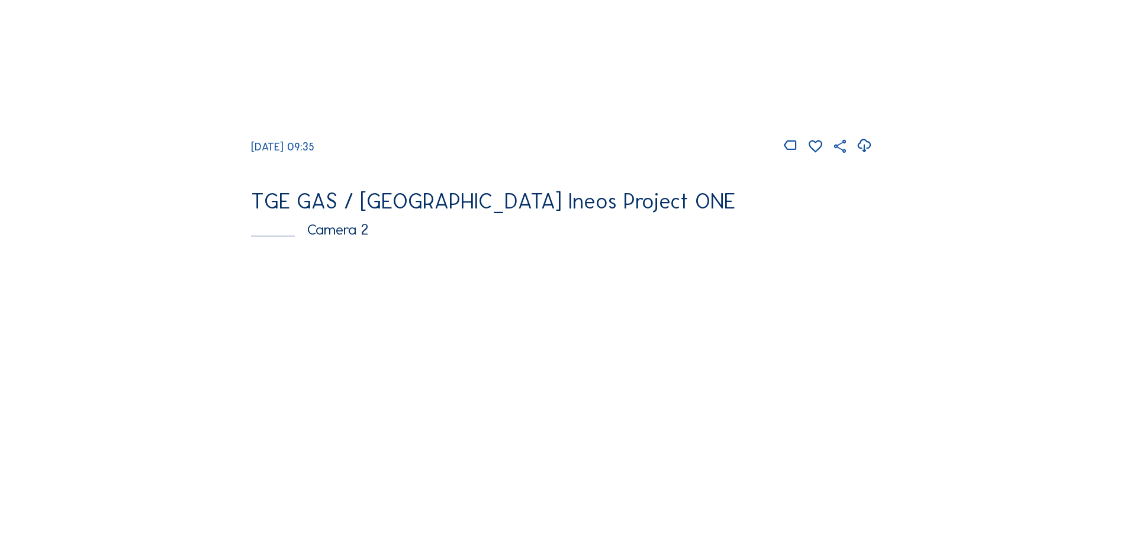
scroll to position [414, 0]
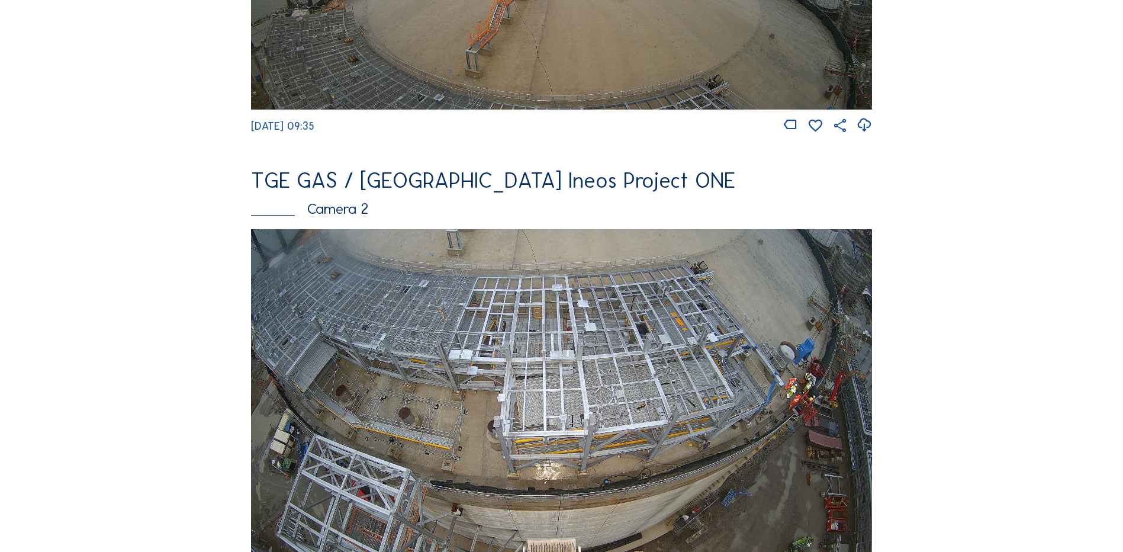
click at [638, 365] on img at bounding box center [561, 403] width 621 height 349
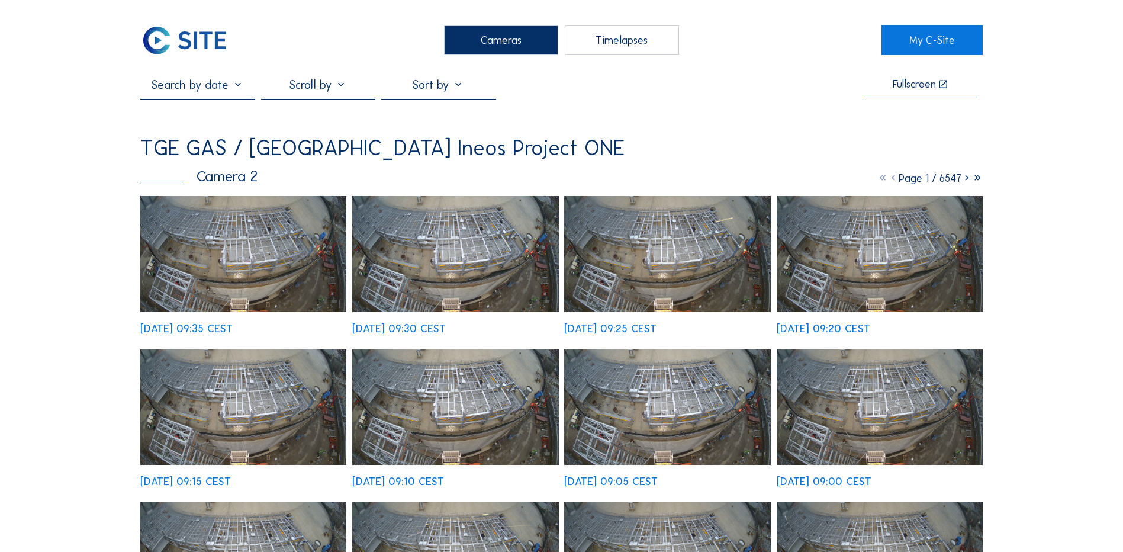
click at [247, 244] on img at bounding box center [243, 254] width 206 height 116
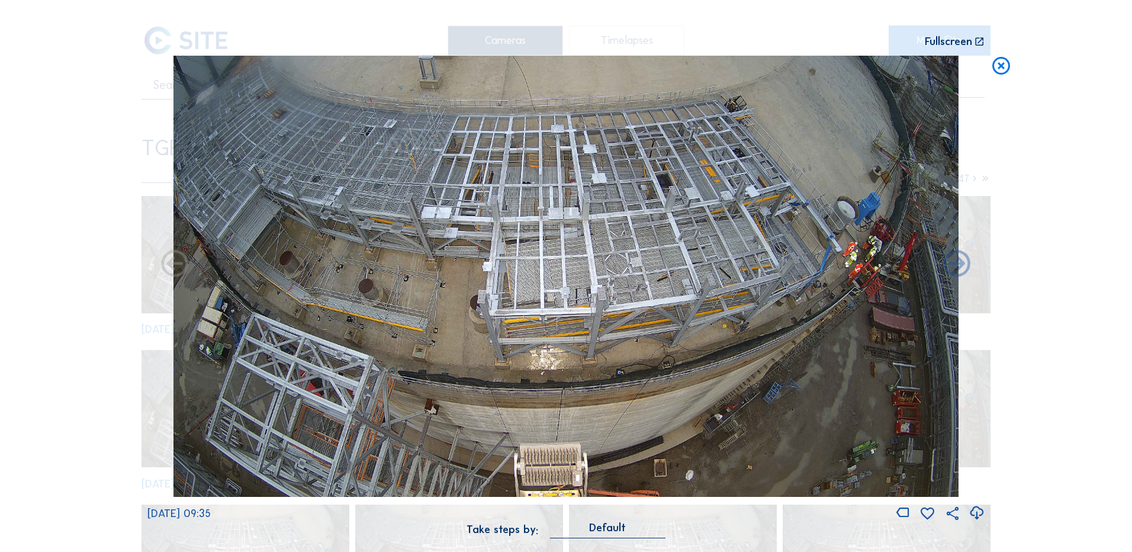
click at [973, 513] on icon at bounding box center [977, 513] width 16 height 20
drag, startPoint x: 1100, startPoint y: 411, endPoint x: 1070, endPoint y: 371, distance: 50.3
click at [1100, 411] on div "Scroll to travel through time | Press 'Alt' Button + Scroll to Zoom | Click and…" at bounding box center [566, 276] width 1132 height 552
click at [1002, 67] on icon at bounding box center [1001, 67] width 21 height 22
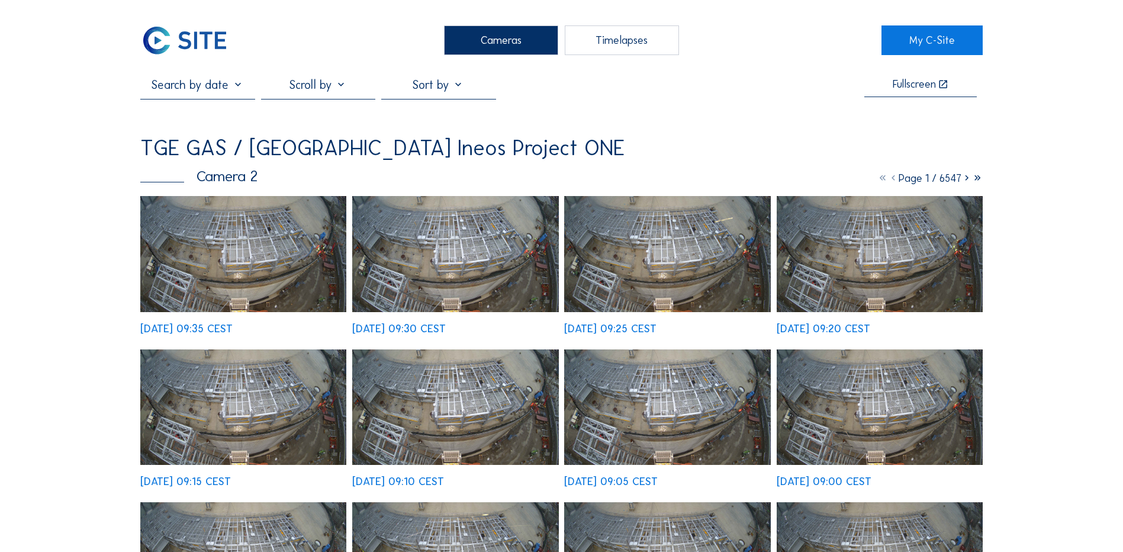
click at [480, 43] on div "Cameras" at bounding box center [501, 40] width 114 height 30
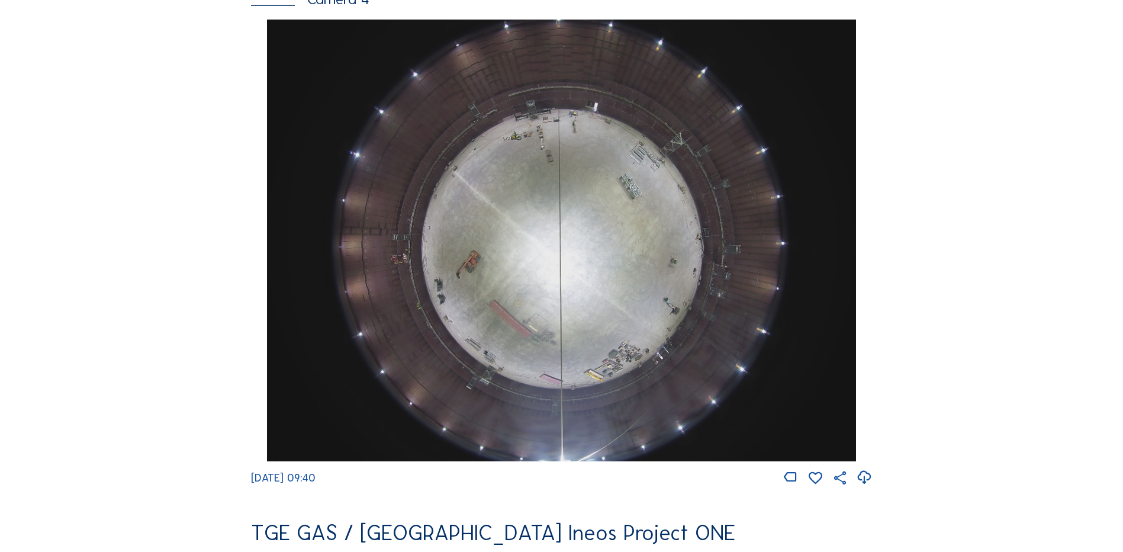
scroll to position [1125, 0]
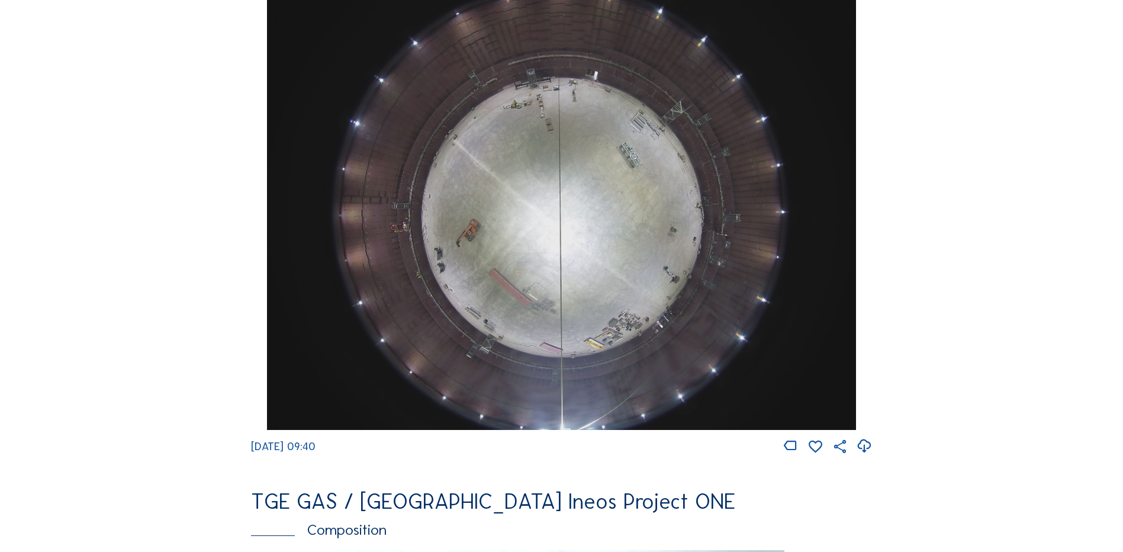
click at [557, 212] on img at bounding box center [561, 209] width 589 height 442
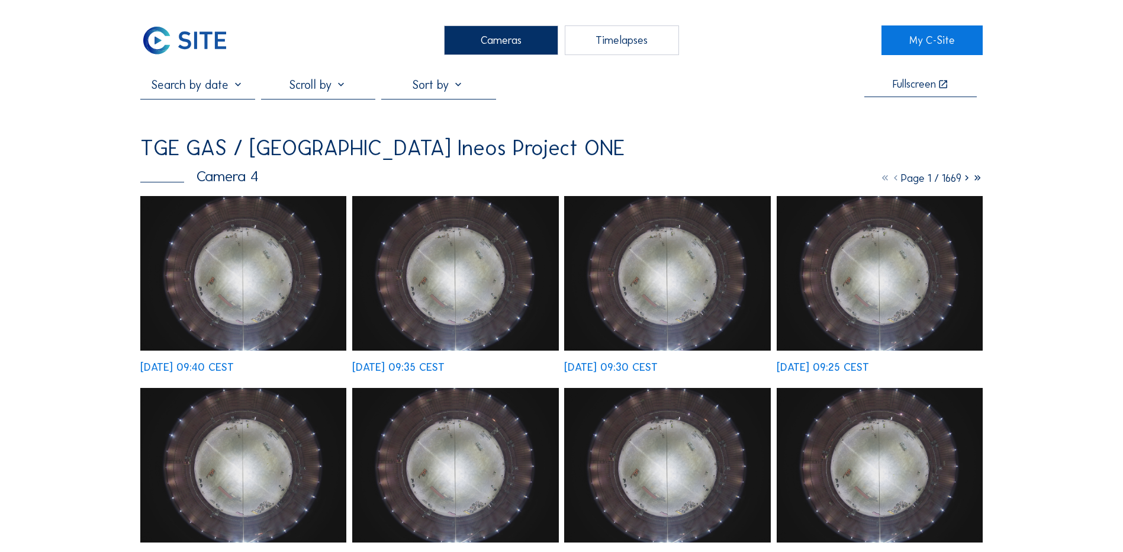
click at [227, 275] on img at bounding box center [243, 273] width 206 height 155
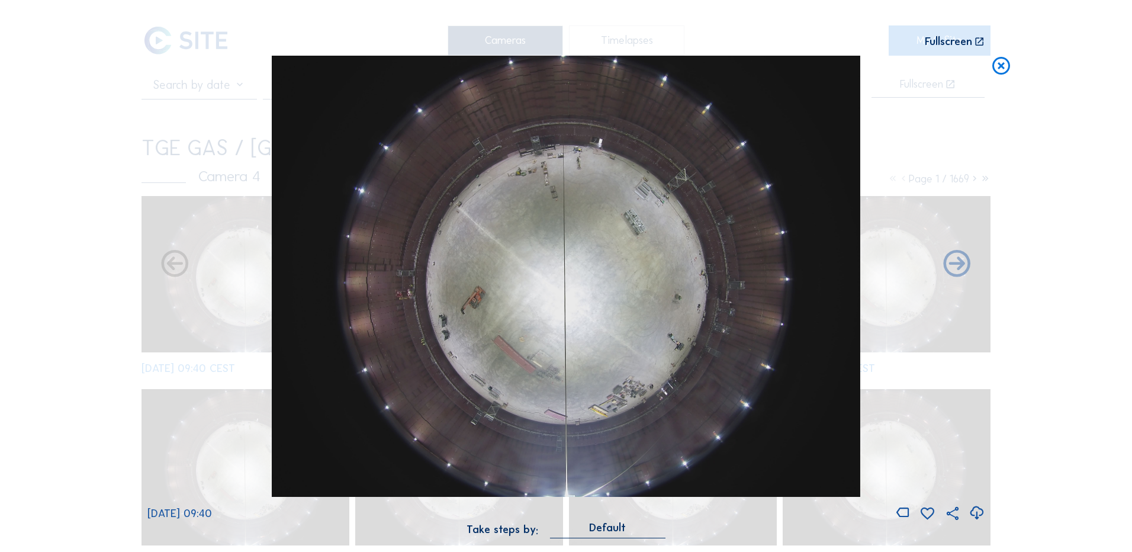
click at [979, 514] on icon at bounding box center [977, 513] width 16 height 20
drag, startPoint x: 110, startPoint y: 199, endPoint x: 181, endPoint y: 188, distance: 71.8
click at [110, 199] on div "Scroll to travel through time | Press 'Alt' Button + Scroll to Zoom | Click and…" at bounding box center [566, 276] width 1132 height 552
click at [1008, 65] on icon at bounding box center [1001, 67] width 21 height 22
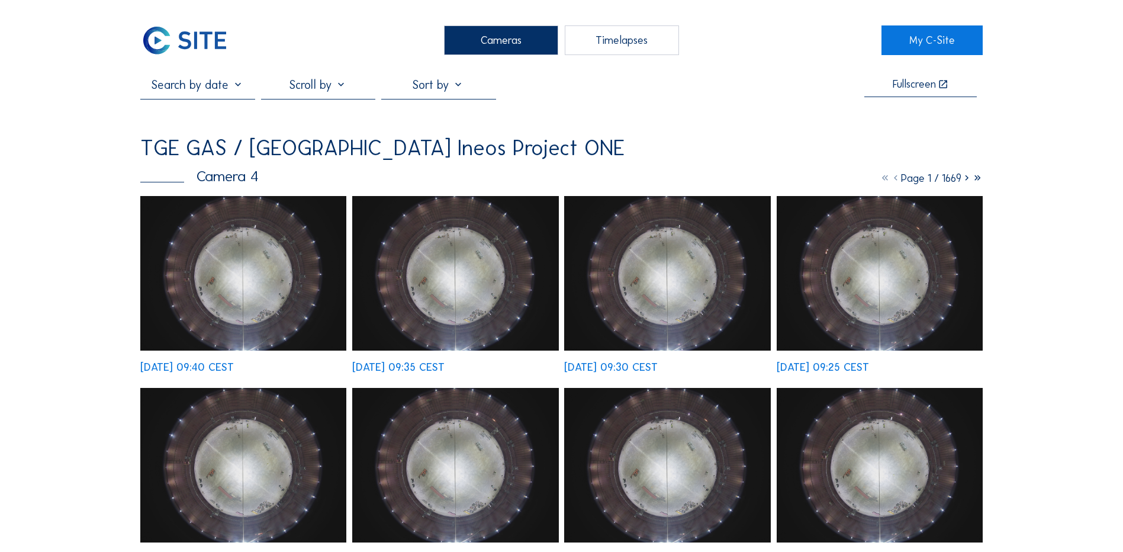
click at [501, 30] on div "Cameras" at bounding box center [501, 40] width 114 height 30
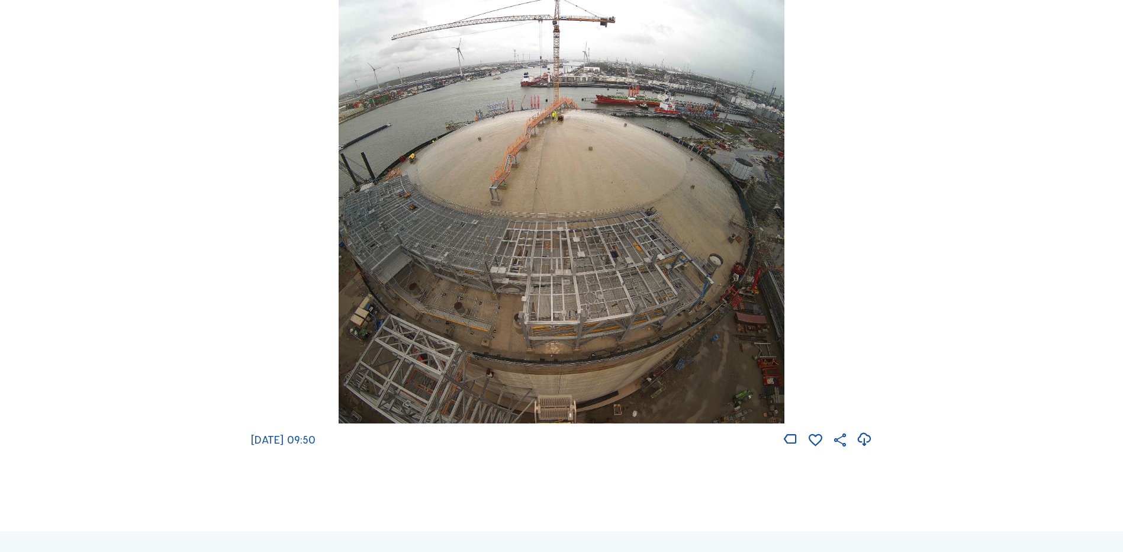
scroll to position [1717, 0]
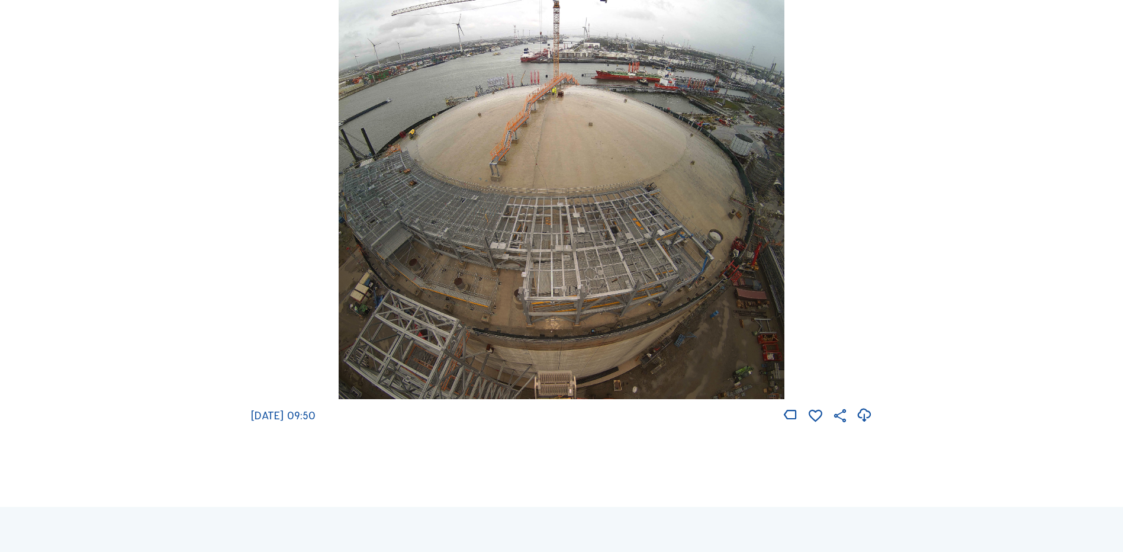
click at [593, 229] on img at bounding box center [561, 179] width 445 height 442
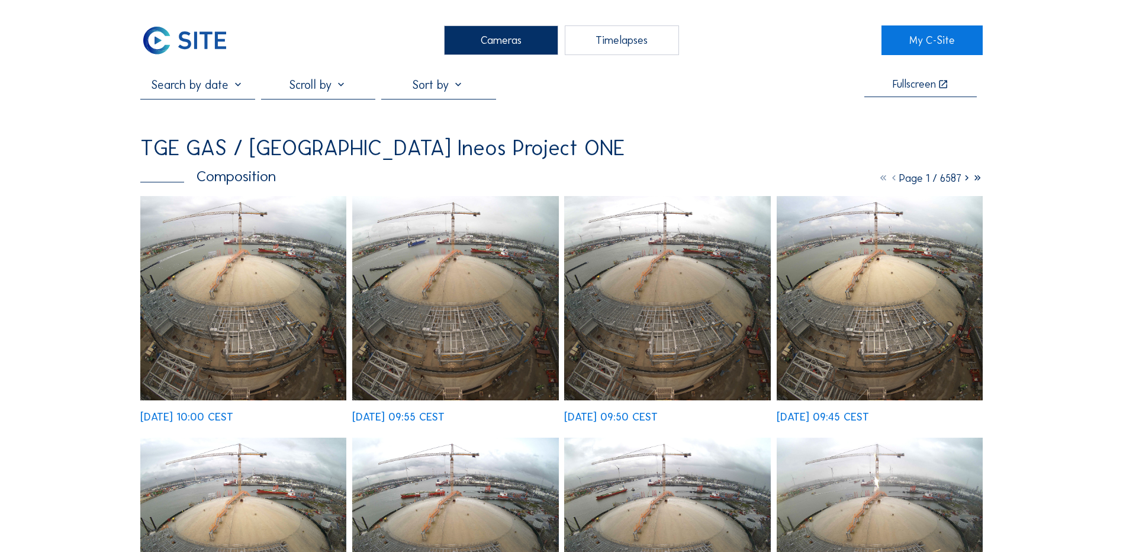
click at [250, 304] on img at bounding box center [243, 298] width 206 height 204
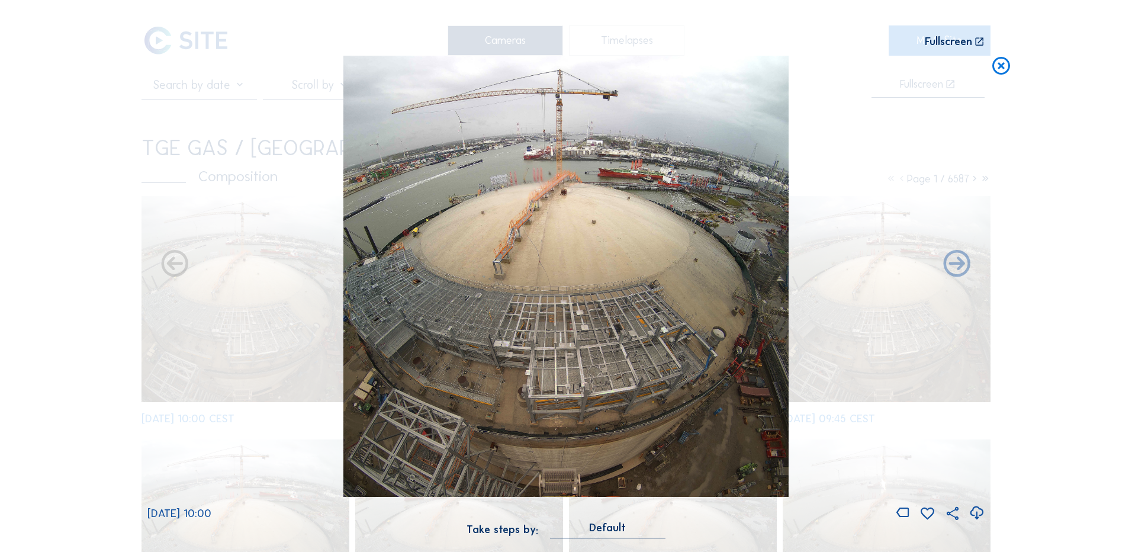
click at [975, 511] on icon at bounding box center [977, 513] width 16 height 20
click at [44, 342] on div "Scroll to travel through time | Press 'Alt' Button + Scroll to Zoom | Click and…" at bounding box center [566, 276] width 1132 height 552
click at [1006, 66] on icon at bounding box center [1001, 67] width 21 height 22
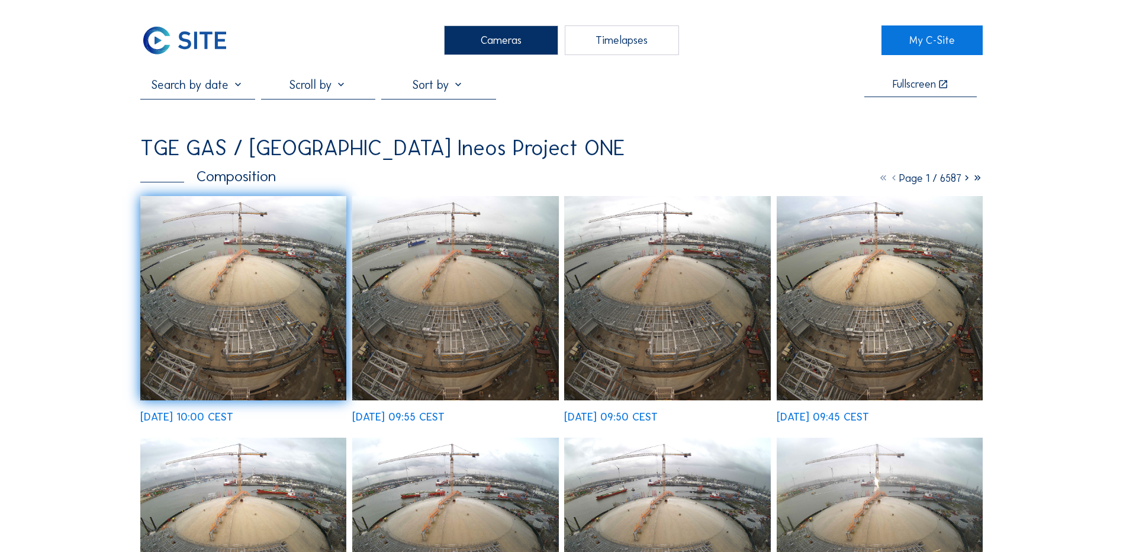
click at [482, 48] on div "Cameras" at bounding box center [501, 40] width 114 height 30
